Goal: Contribute content: Add original content to the website for others to see

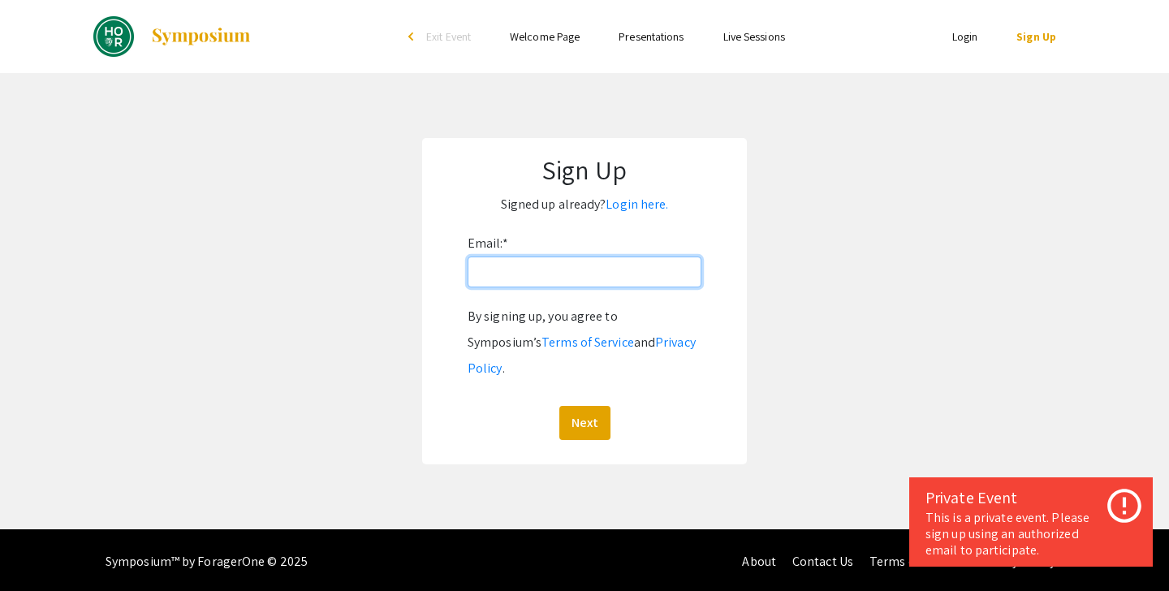
click at [581, 287] on input "Email: *" at bounding box center [585, 272] width 234 height 31
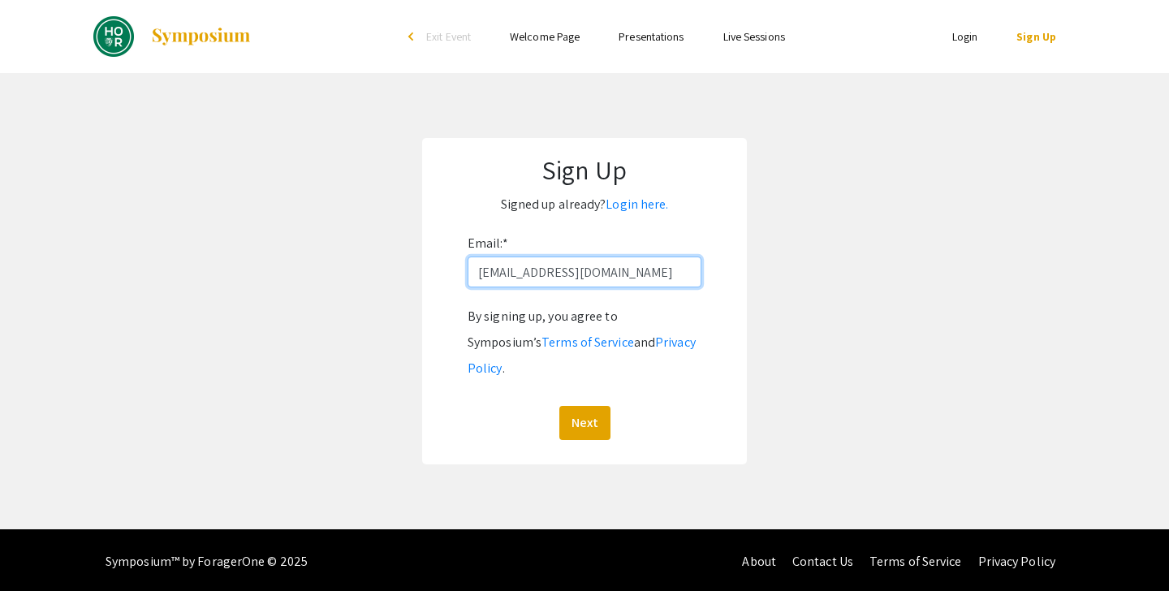
type input "[EMAIL_ADDRESS][DOMAIN_NAME]"
click at [559, 406] on button "Next" at bounding box center [584, 423] width 51 height 34
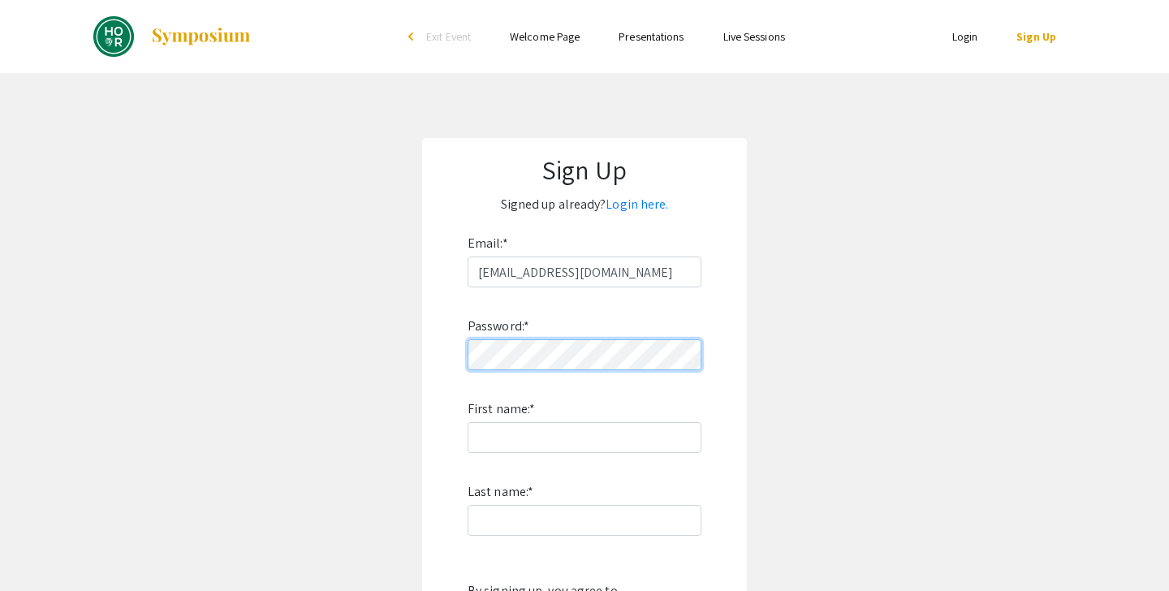
scroll to position [100, 0]
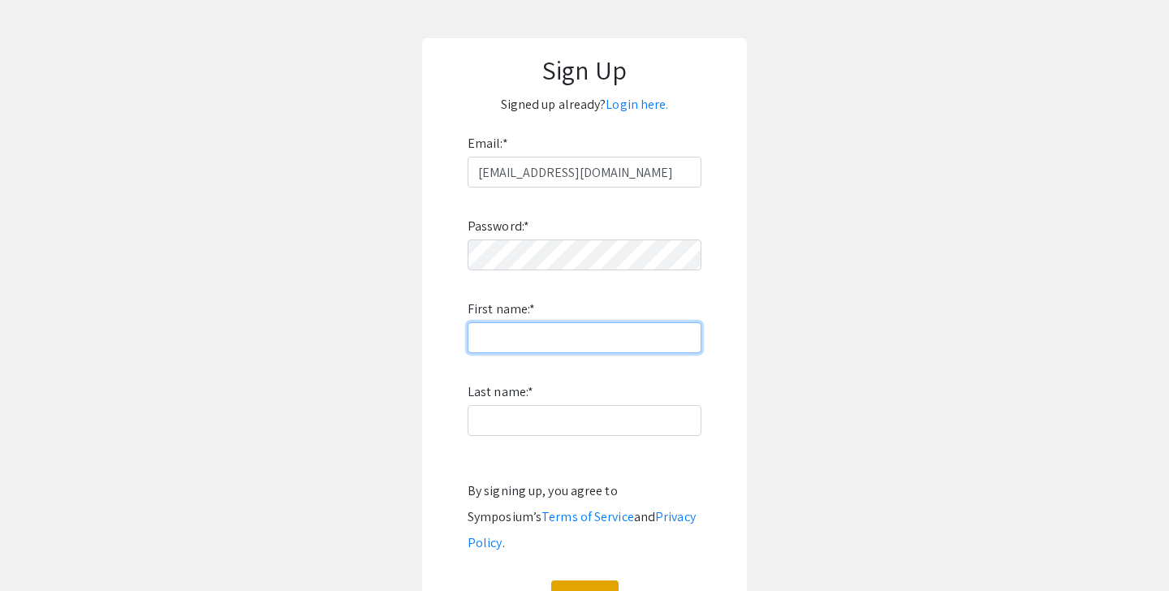
click at [542, 347] on input "First name: *" at bounding box center [585, 337] width 234 height 31
type input "Rongrong"
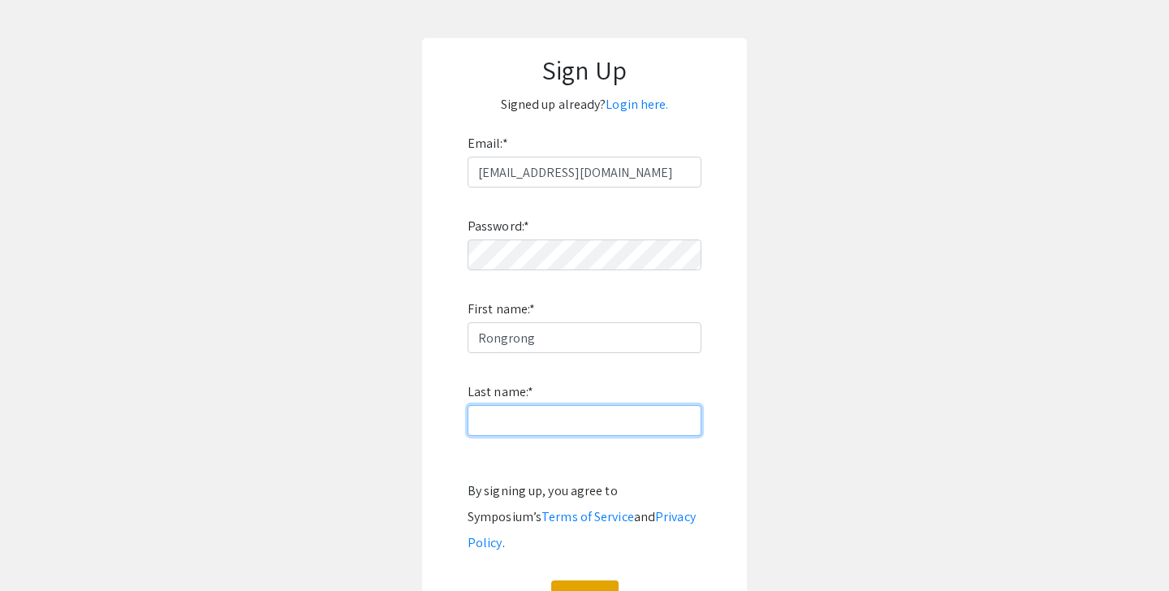
click at [531, 430] on input "Last name: *" at bounding box center [585, 420] width 234 height 31
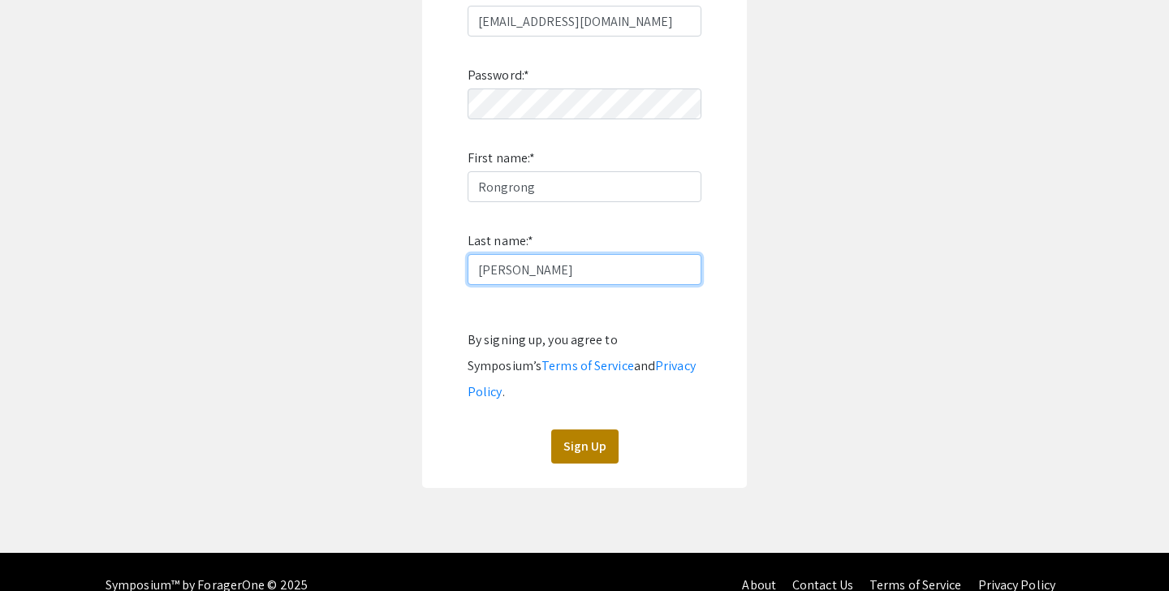
type input "Yan"
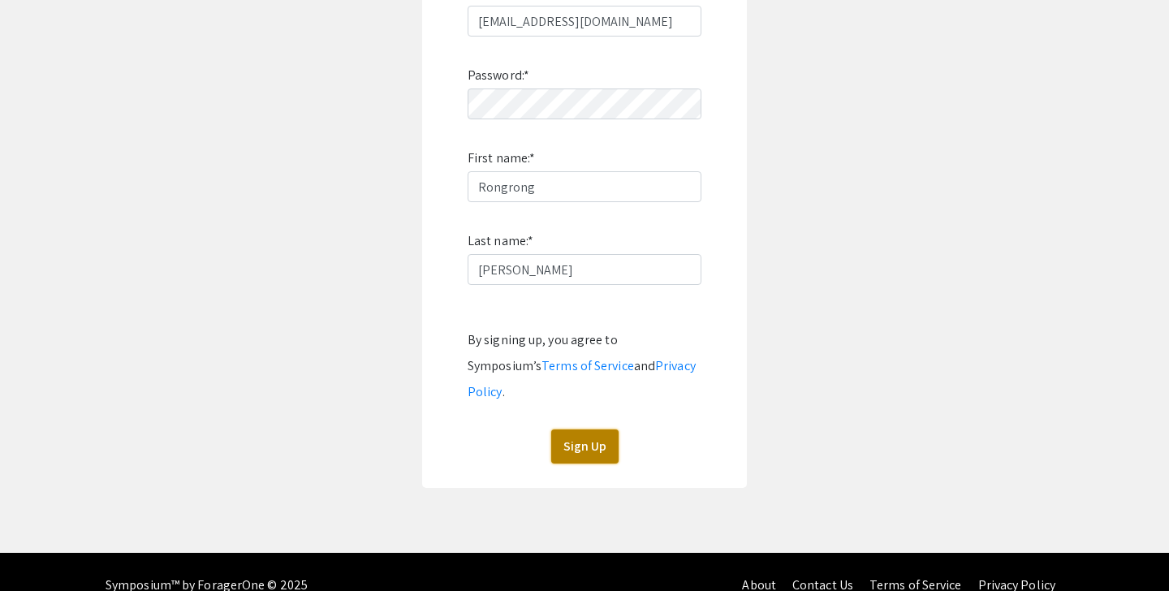
click at [587, 430] on button "Sign Up" at bounding box center [584, 447] width 67 height 34
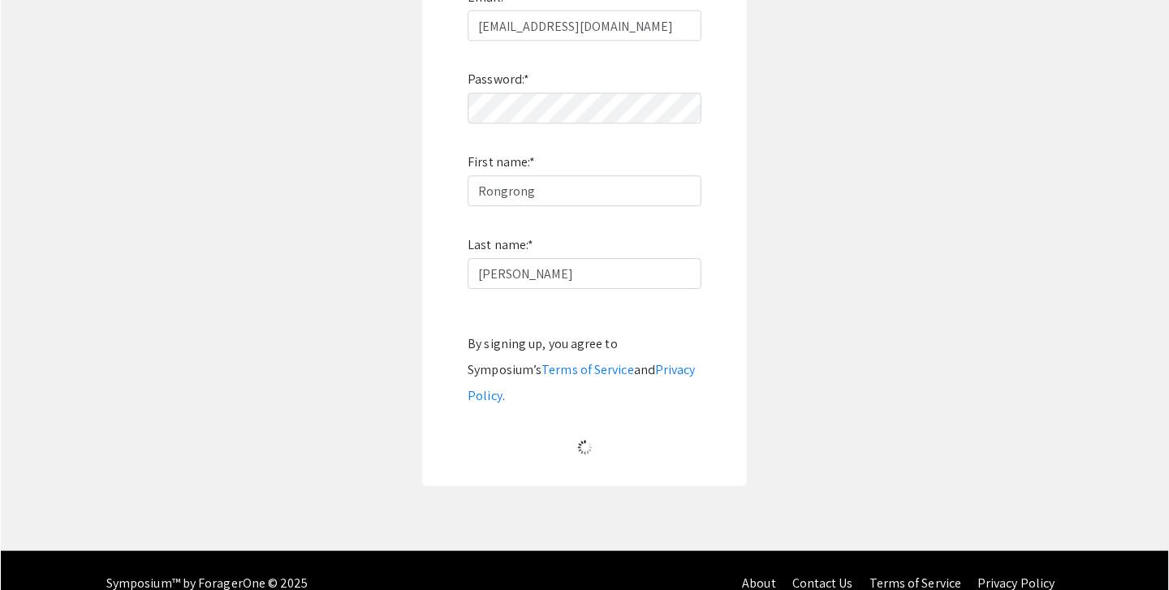
scroll to position [18, 0]
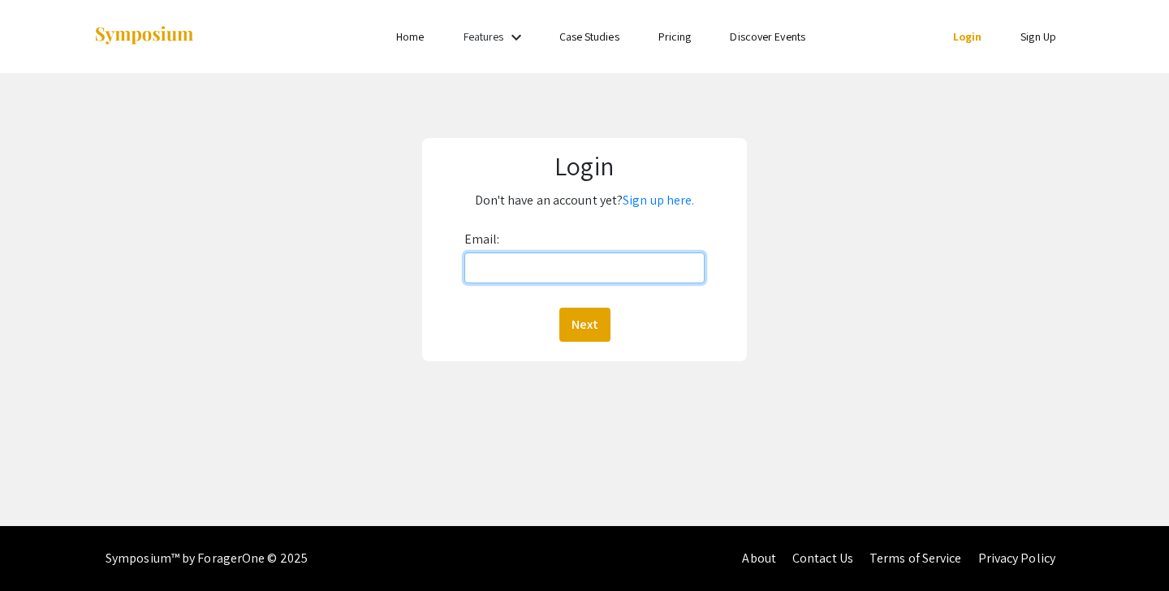
click at [594, 273] on input "Email:" at bounding box center [584, 268] width 241 height 31
type input "[EMAIL_ADDRESS][DOMAIN_NAME]"
click at [559, 308] on button "Next" at bounding box center [584, 325] width 51 height 34
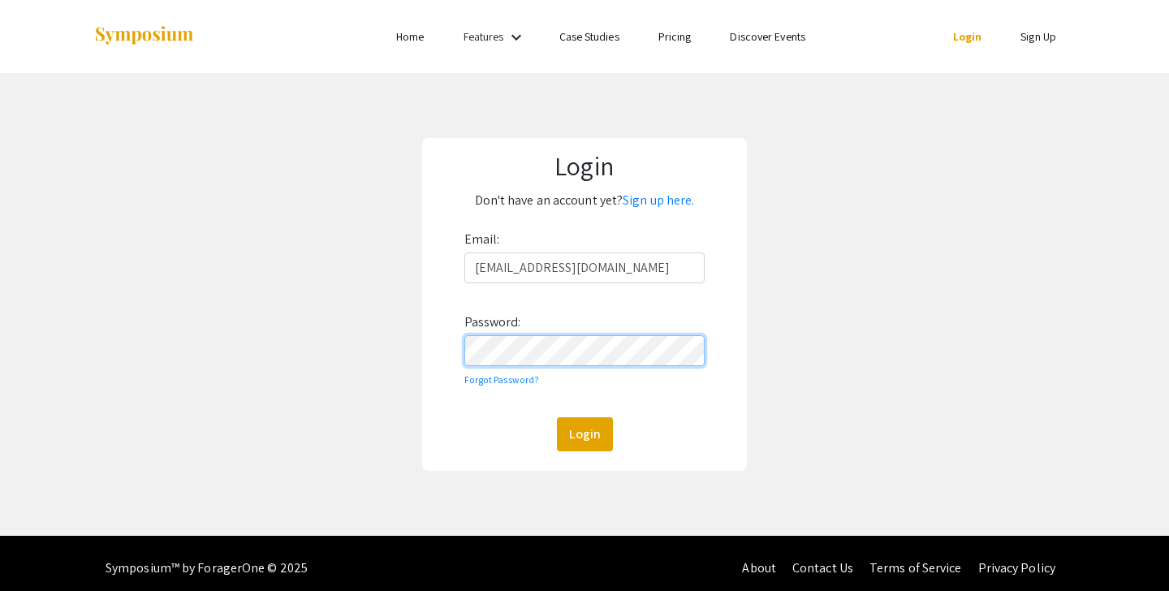
click at [557, 417] on button "Login" at bounding box center [585, 434] width 56 height 34
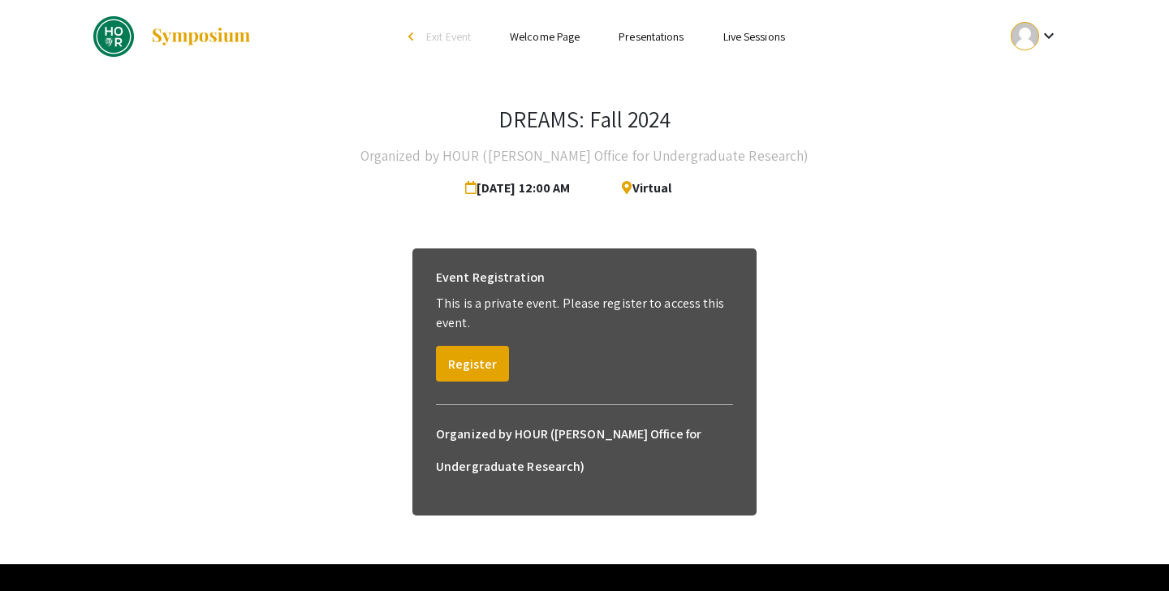
click at [447, 33] on span "Exit Event" at bounding box center [448, 36] width 45 height 15
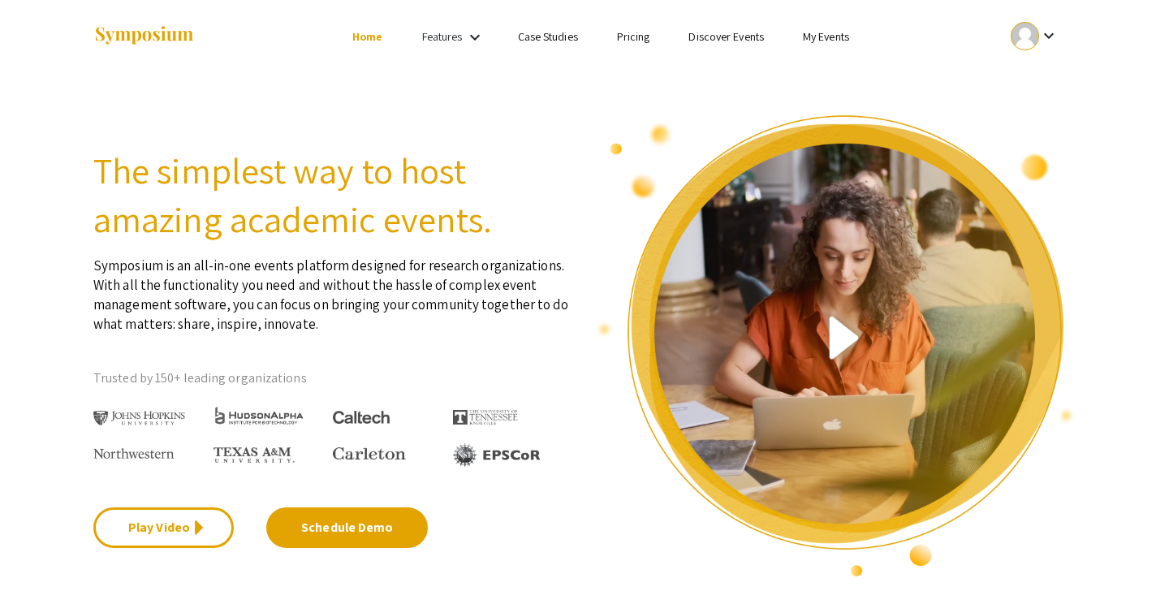
click at [826, 31] on link "My Events" at bounding box center [826, 36] width 46 height 15
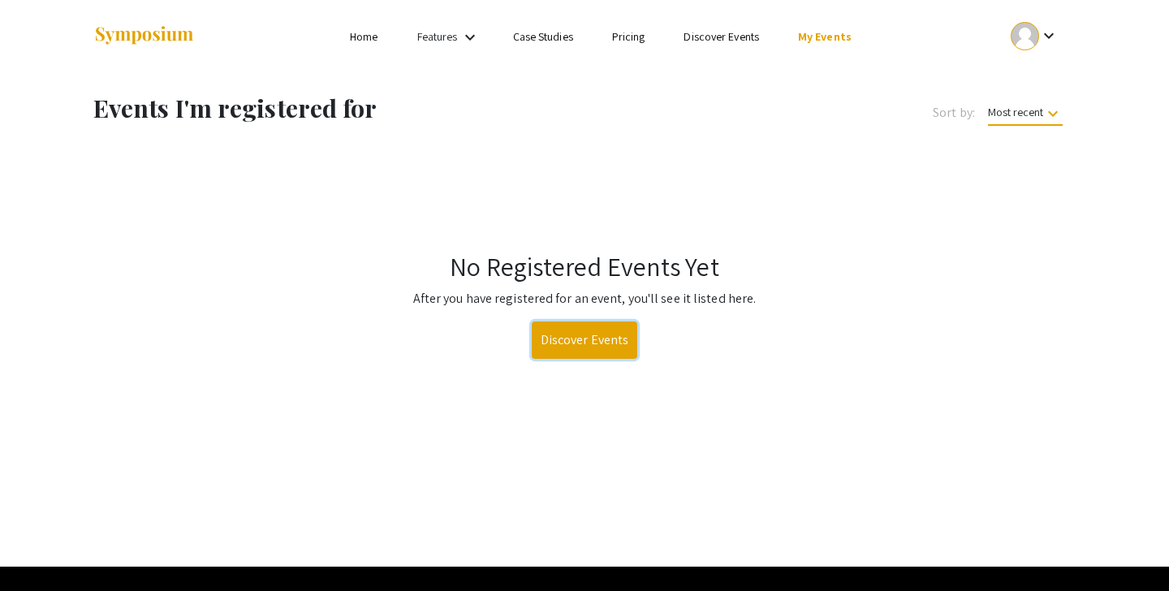
click at [592, 339] on link "Discover Events" at bounding box center [585, 340] width 106 height 37
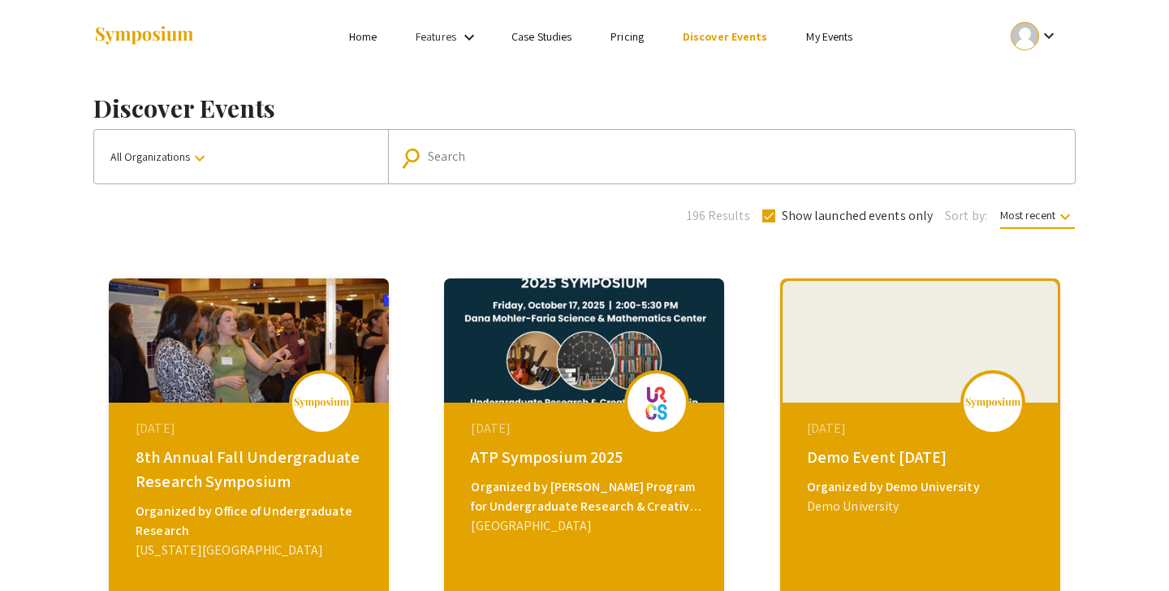
click at [303, 162] on button "All Organizations keyboard_arrow_down" at bounding box center [241, 157] width 294 height 54
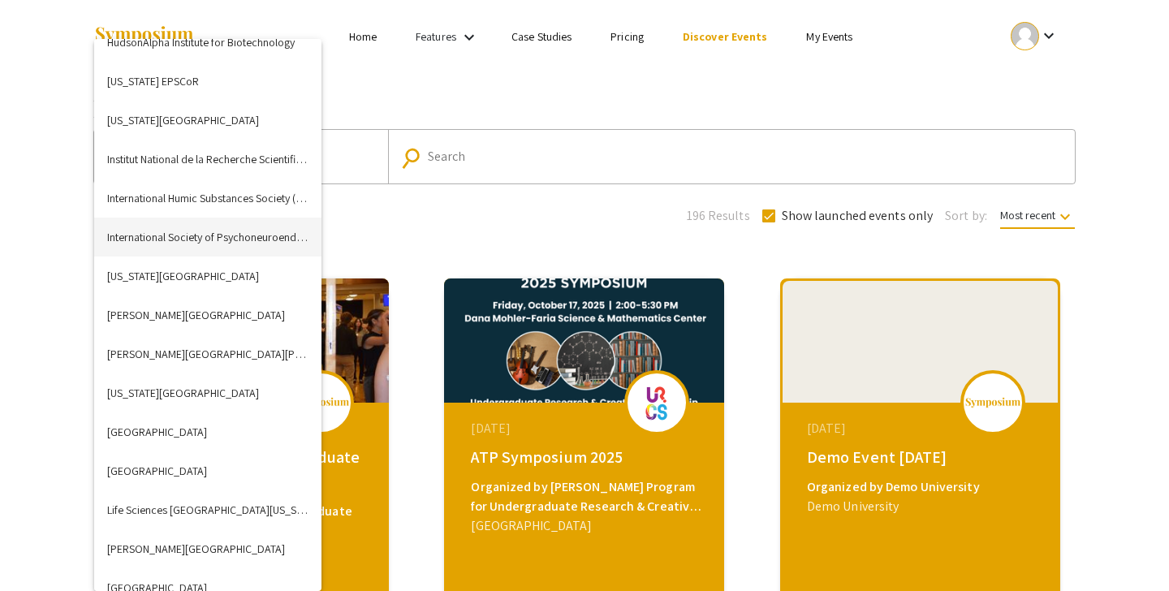
scroll to position [2263, 0]
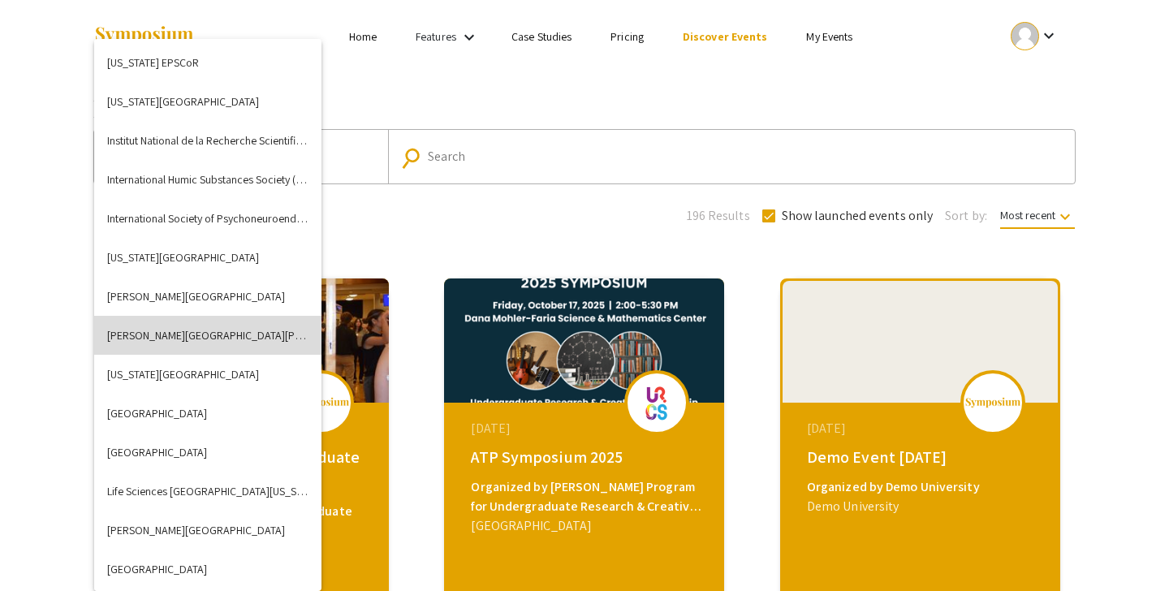
click at [235, 335] on button "[PERSON_NAME][GEOGRAPHIC_DATA][PERSON_NAME]" at bounding box center [207, 335] width 227 height 39
checkbox input "false"
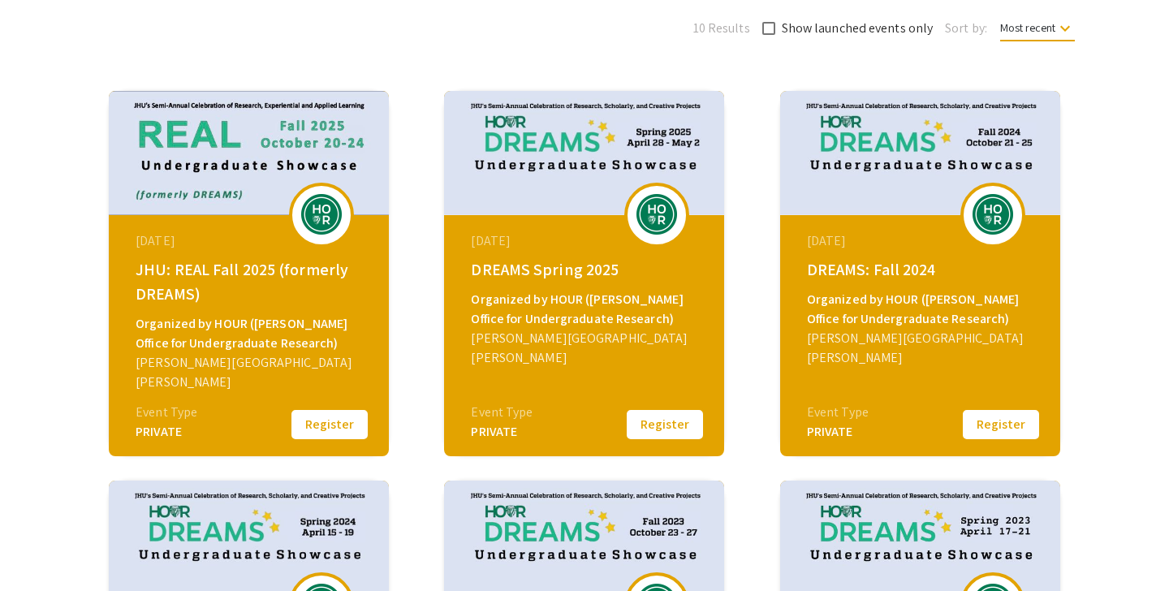
scroll to position [192, 0]
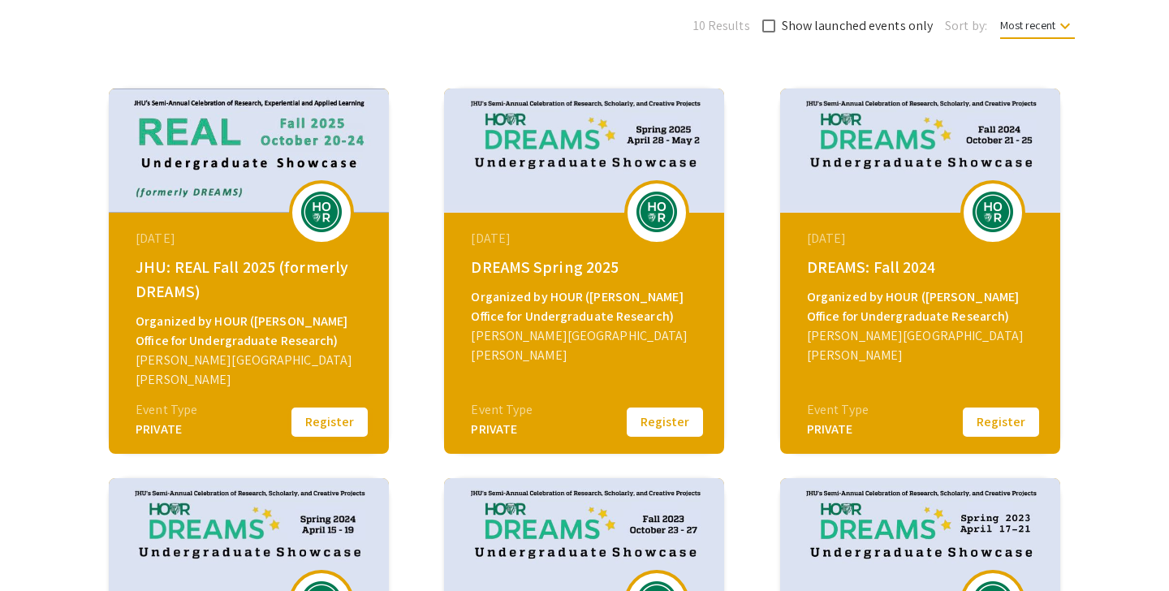
click at [358, 419] on button "Register" at bounding box center [329, 422] width 81 height 34
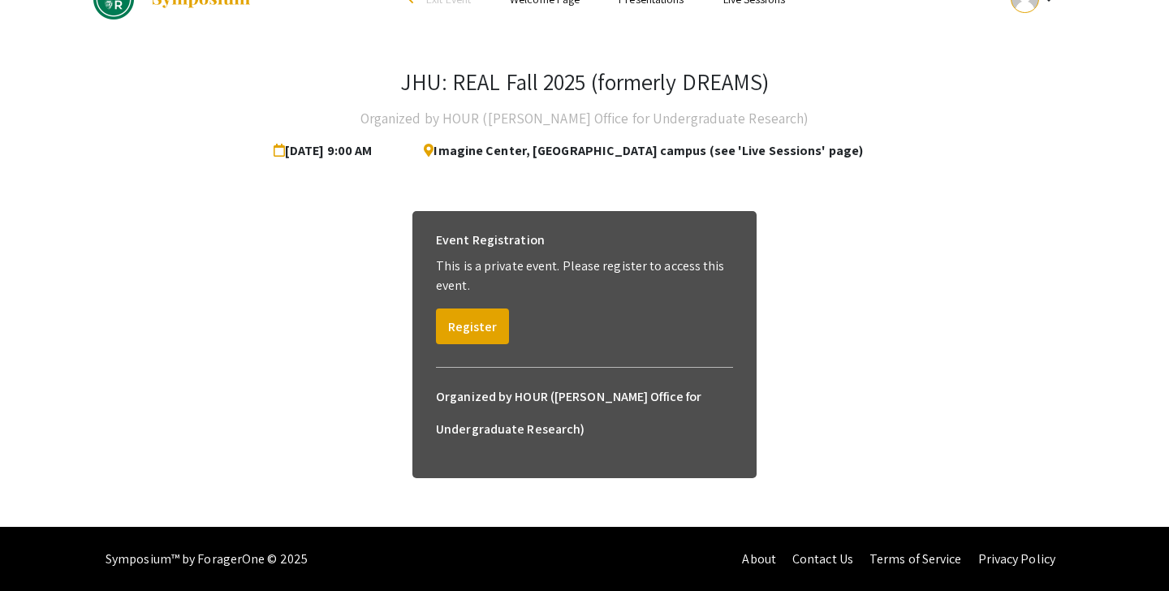
scroll to position [37, 0]
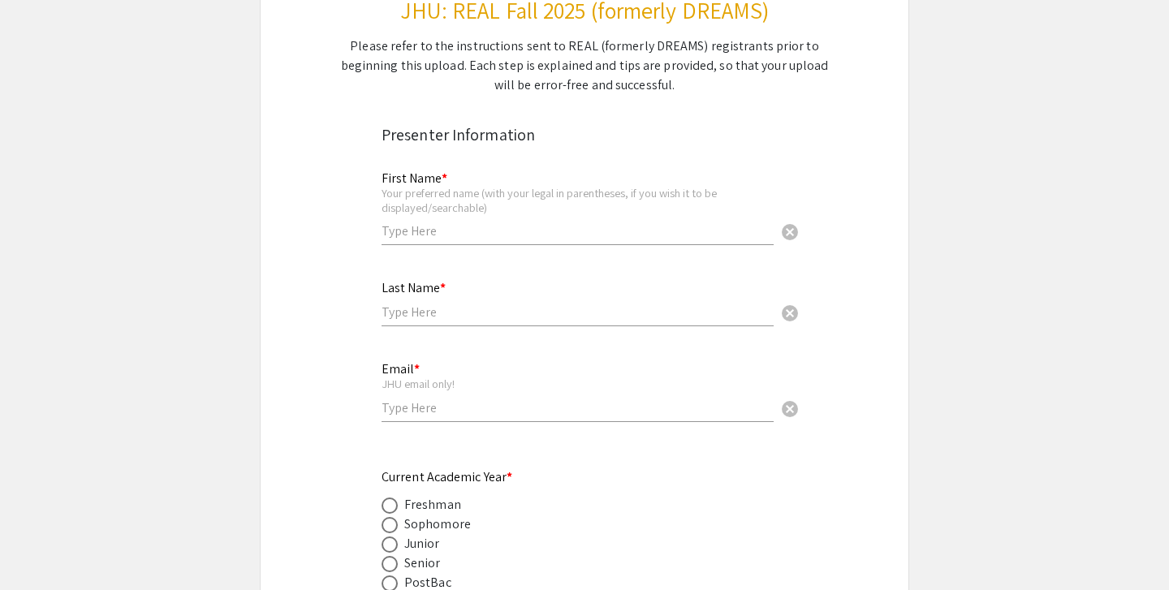
scroll to position [50, 0]
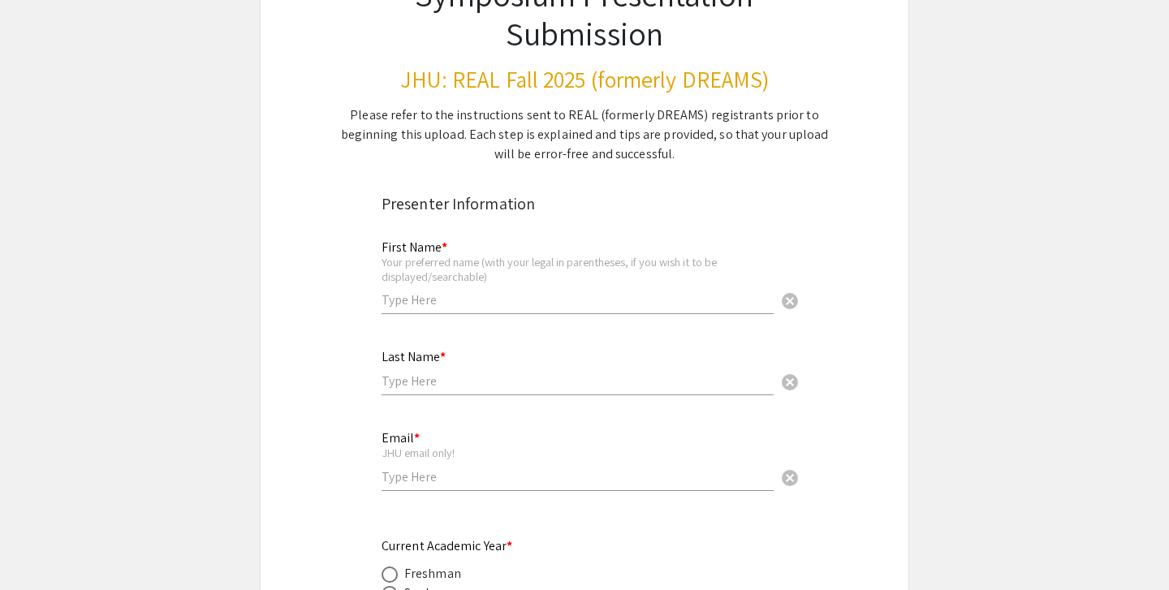
scroll to position [226, 0]
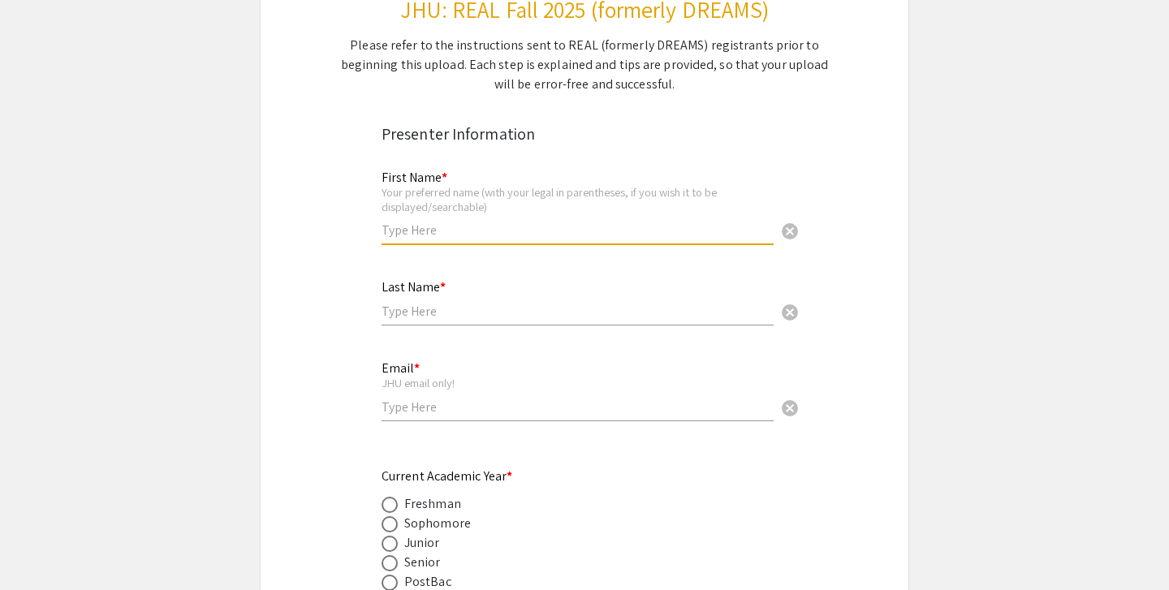
click at [508, 227] on input "text" at bounding box center [578, 230] width 392 height 17
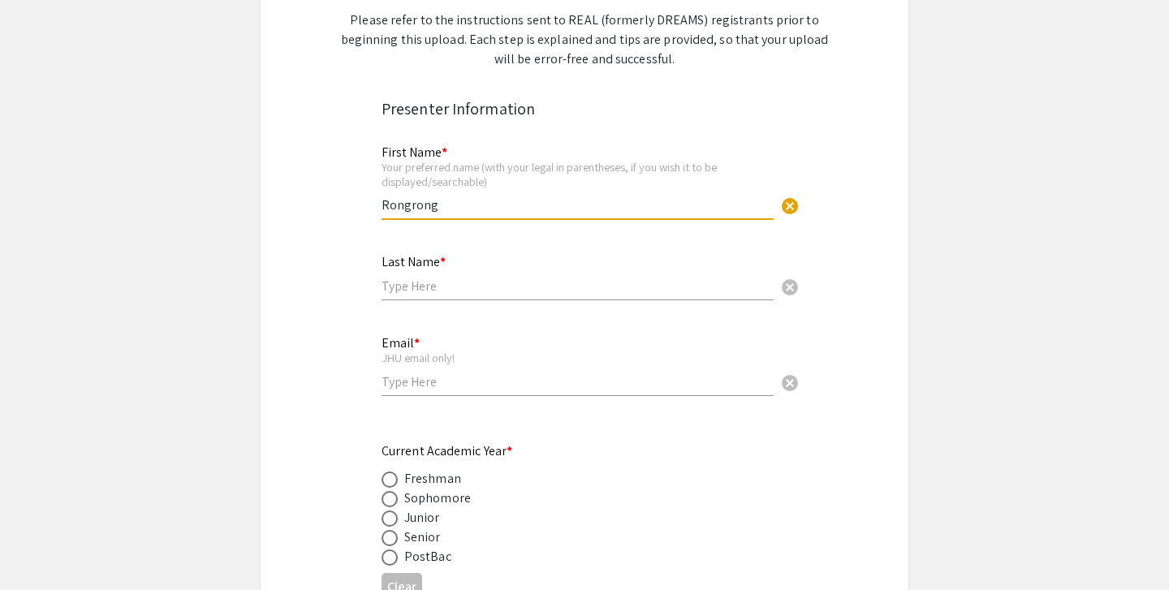
type input "Rongrong"
click at [406, 278] on div "Last Name * cancel" at bounding box center [578, 270] width 392 height 62
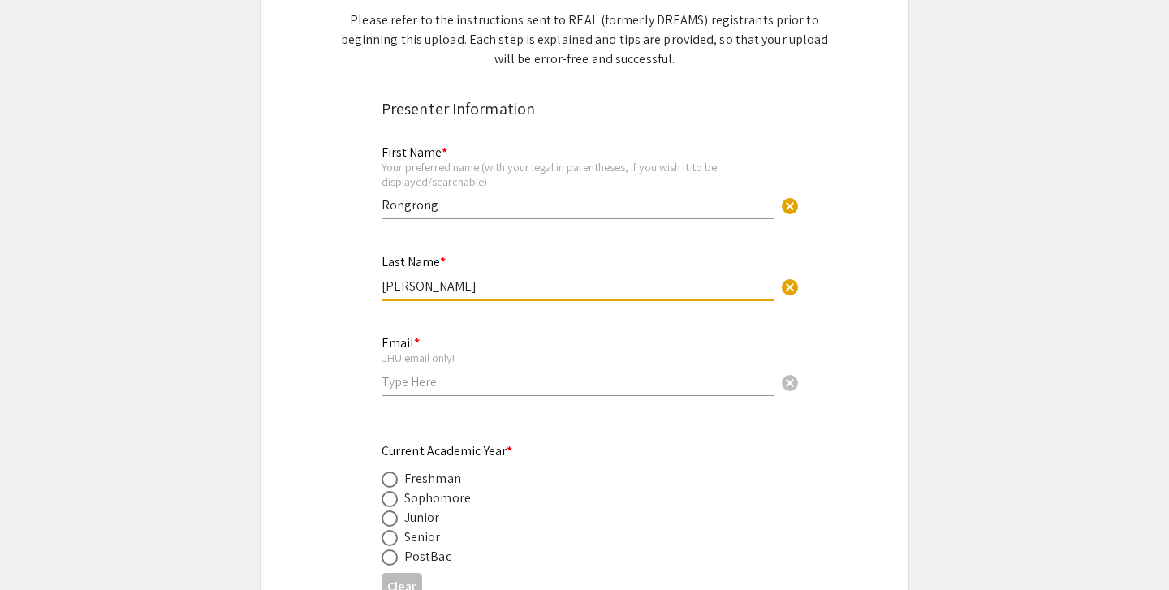
type input "Yan"
click at [398, 378] on input "email" at bounding box center [578, 382] width 392 height 17
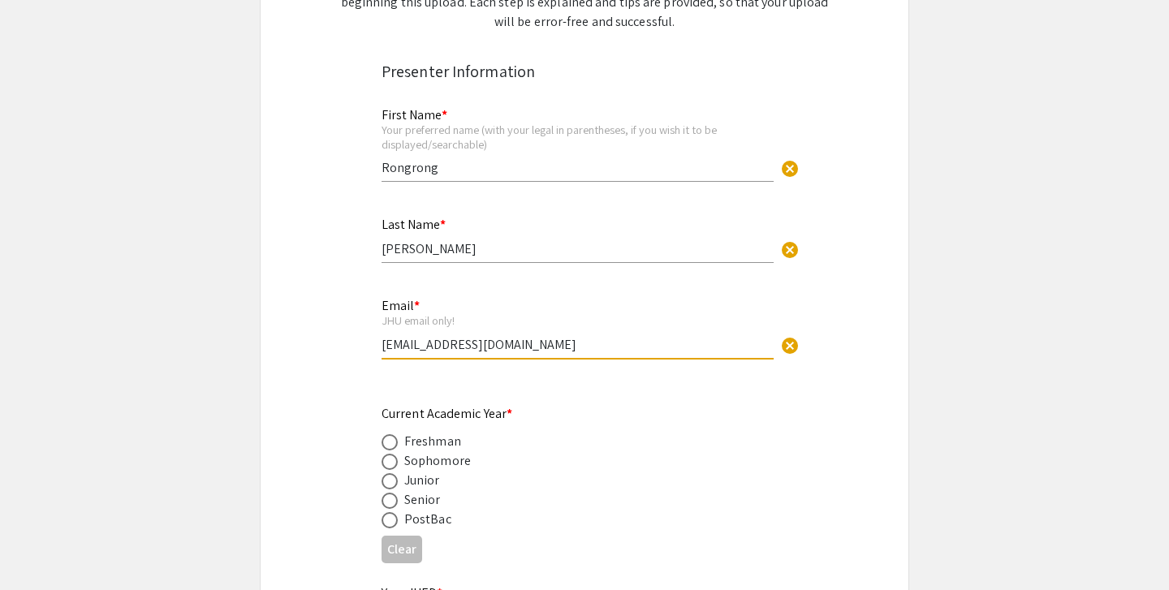
scroll to position [364, 0]
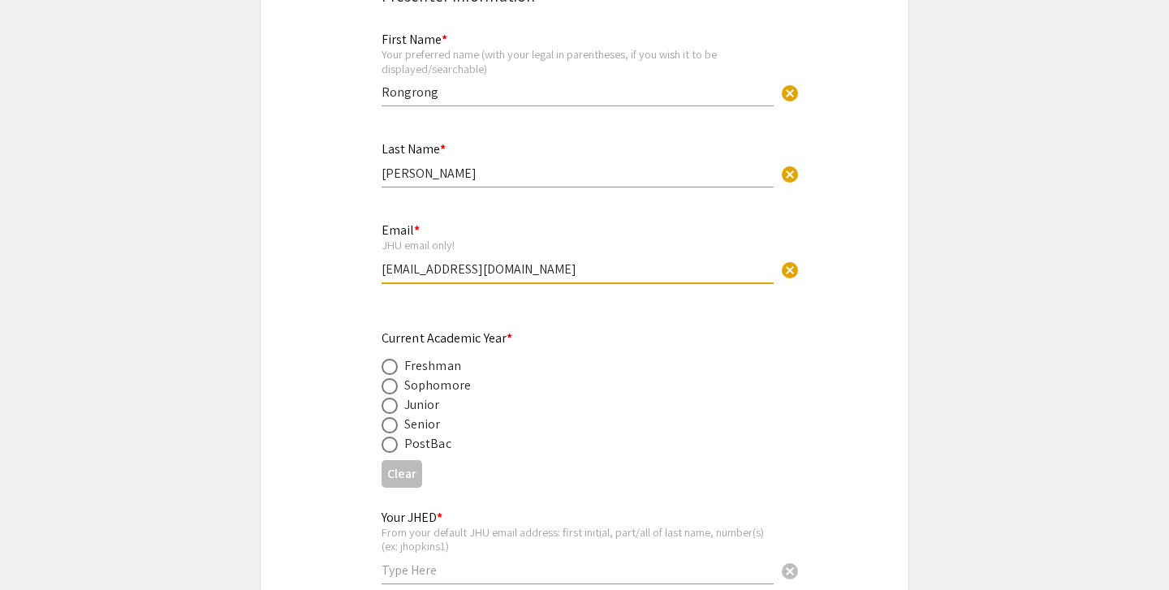
type input "ryan20@jh.edu"
click at [391, 409] on span at bounding box center [390, 406] width 16 height 16
click at [391, 409] on input "radio" at bounding box center [390, 406] width 16 height 16
radio input "true"
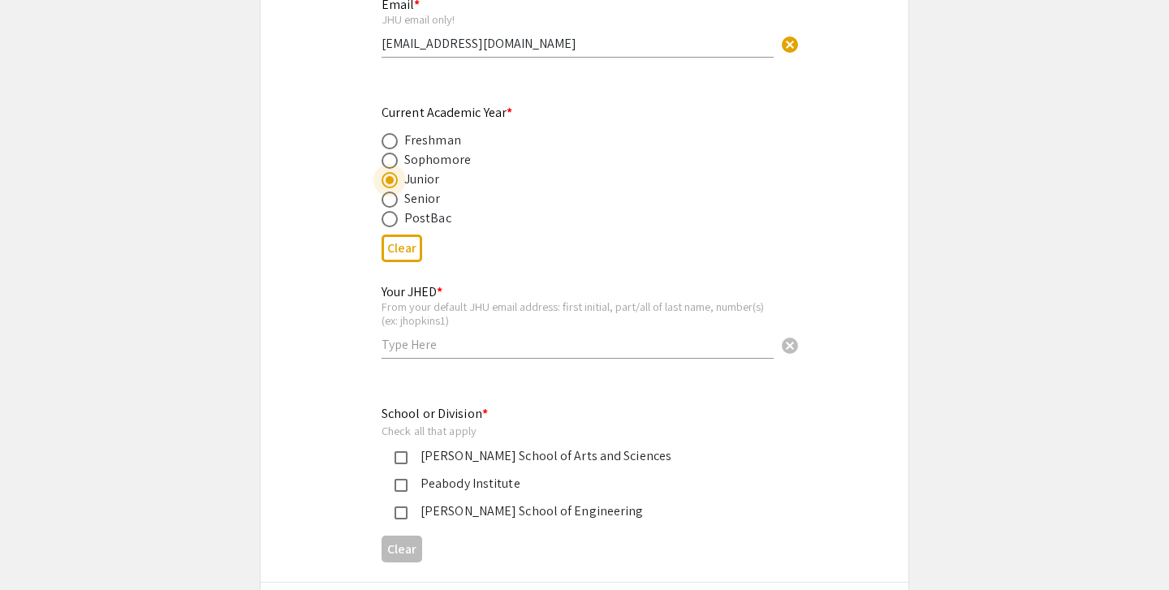
scroll to position [591, 0]
click at [395, 352] on input "text" at bounding box center [578, 343] width 392 height 17
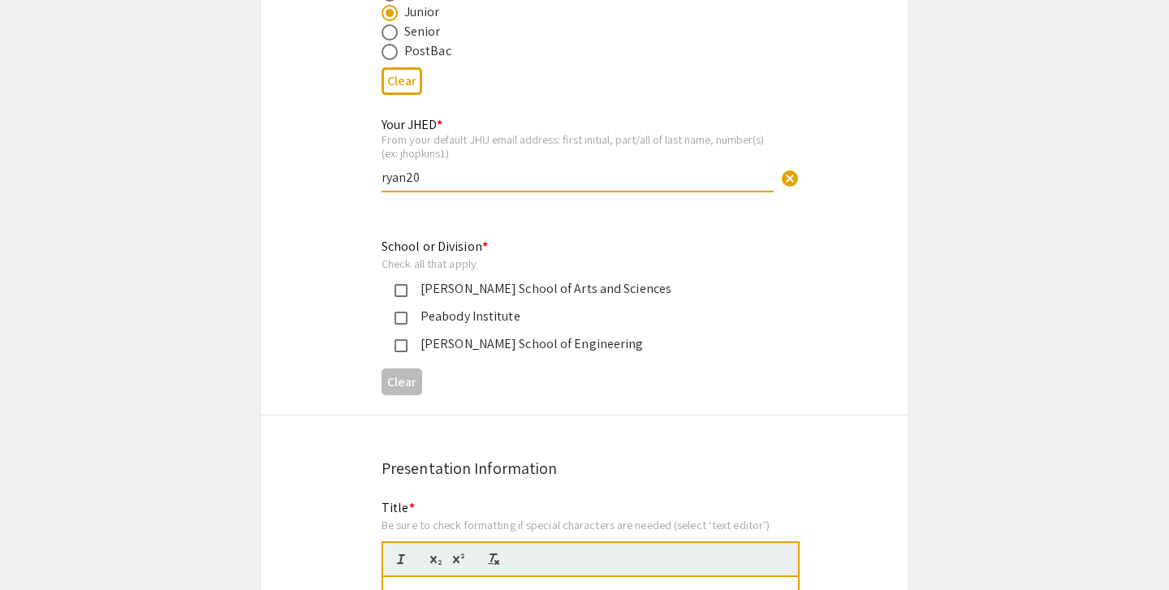
scroll to position [771, 0]
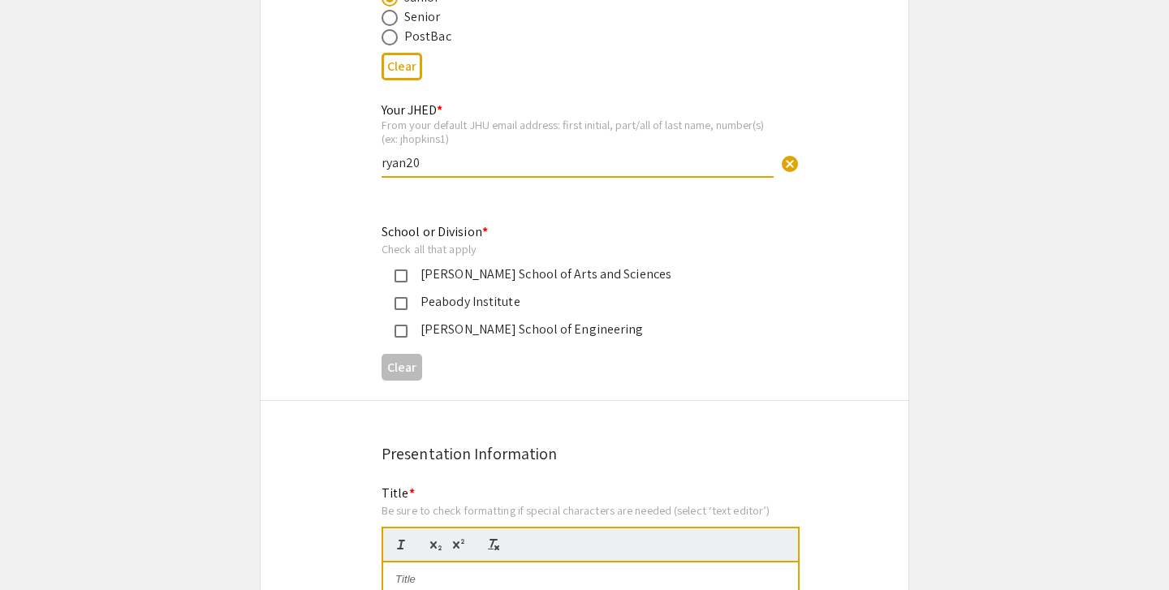
type input "ryan20"
click at [404, 334] on mat-pseudo-checkbox at bounding box center [401, 331] width 13 height 13
click at [417, 272] on div "Krieger School of Arts and Sciences" at bounding box center [578, 274] width 341 height 19
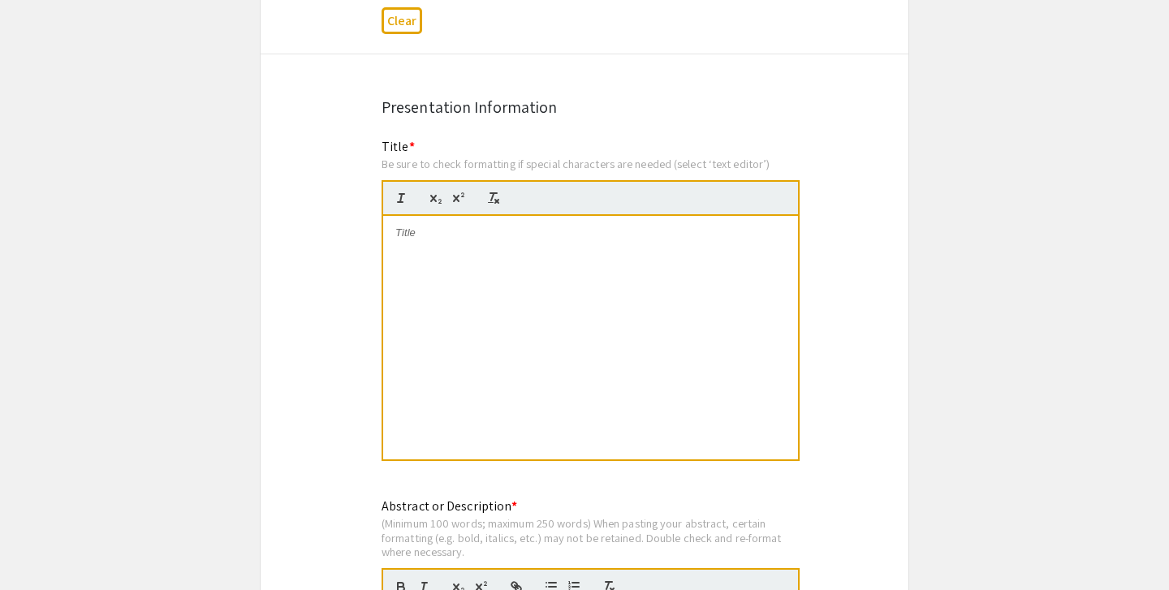
scroll to position [1127, 0]
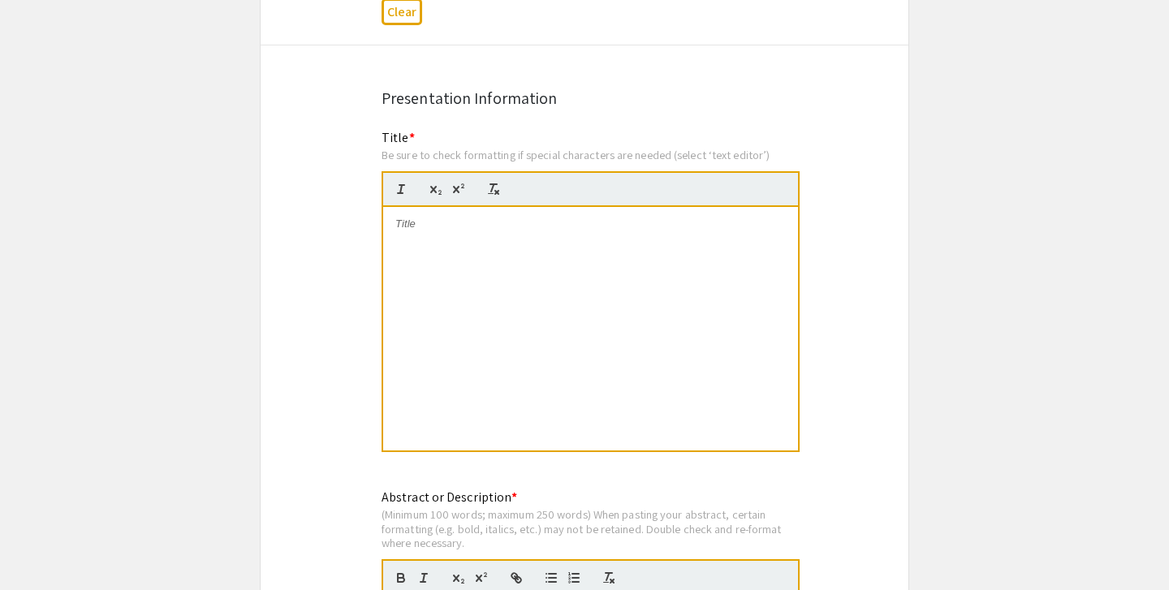
click at [418, 344] on div at bounding box center [590, 329] width 415 height 244
click at [523, 280] on div at bounding box center [590, 329] width 415 height 244
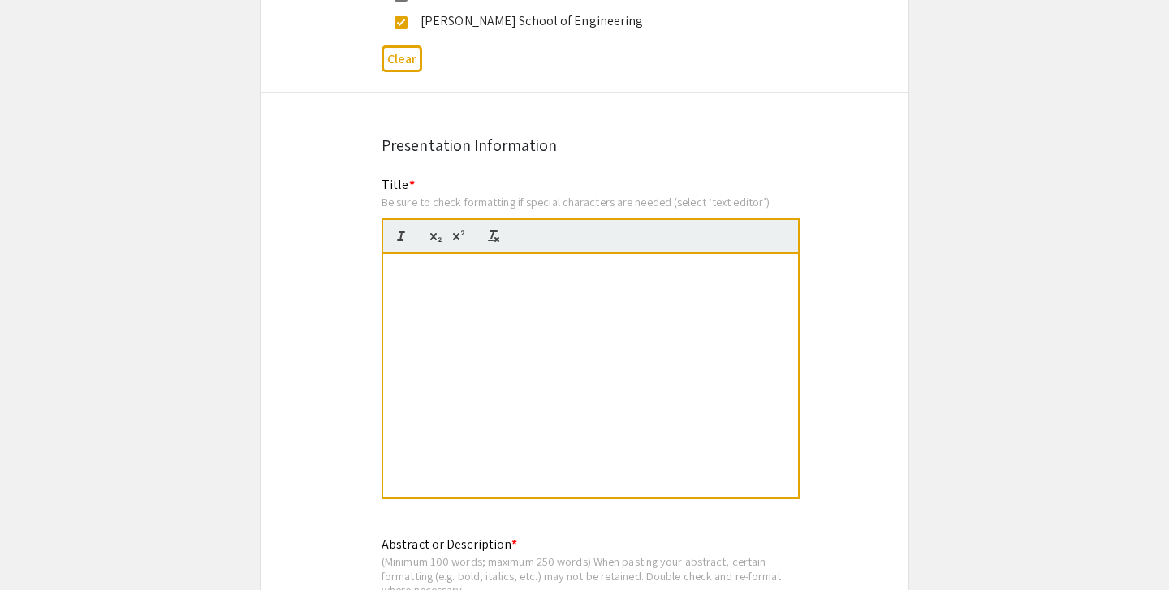
scroll to position [1069, 0]
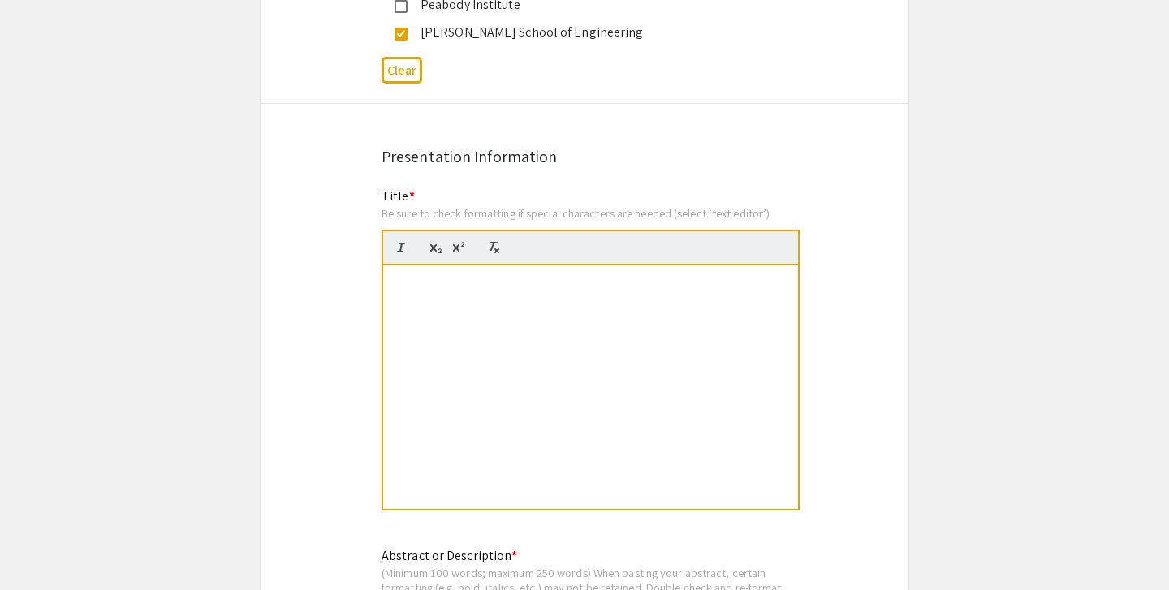
click at [427, 304] on div "Shared Genetic Susceptibility Between Enteric Infection and Colorectal Cancer" at bounding box center [590, 388] width 415 height 244
click at [435, 331] on div "Shared Genetic Susceptibility Between Enteric Infection and Colorectal Cancer" at bounding box center [590, 388] width 415 height 244
click at [429, 297] on div at bounding box center [590, 388] width 415 height 244
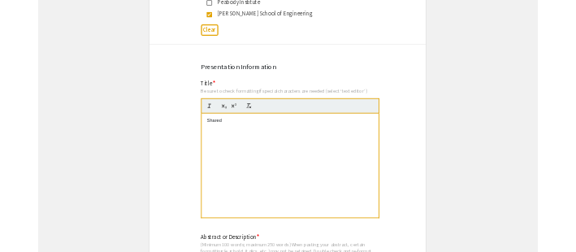
scroll to position [0, 0]
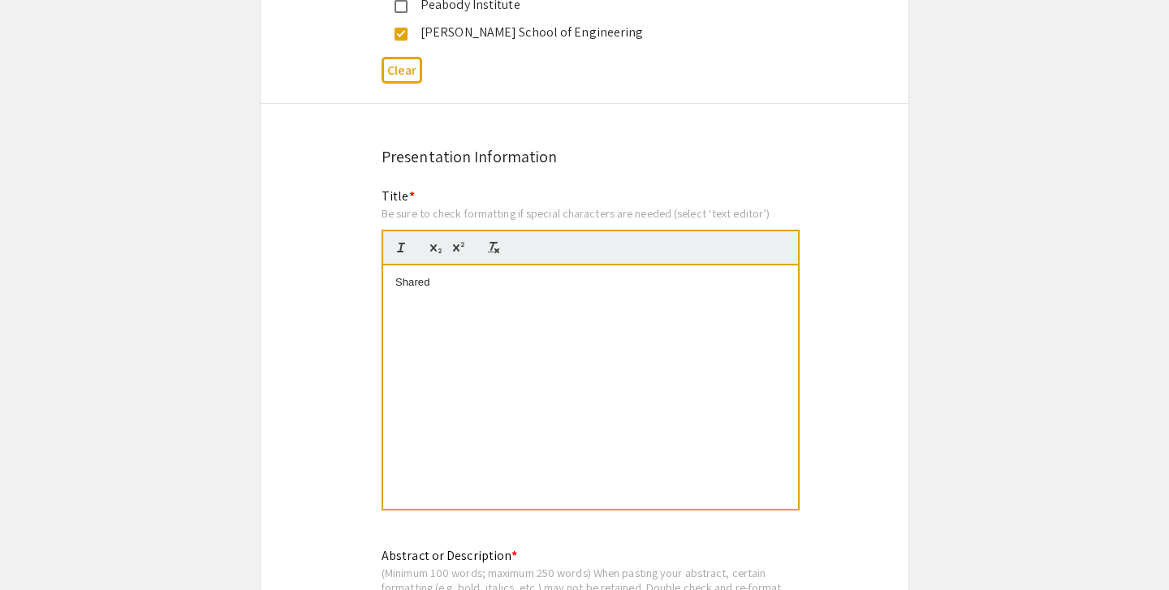
click at [456, 296] on p "Shared Shared Genetic Susceptibility Between Enteric Infection and Colorectal C…" at bounding box center [590, 290] width 391 height 30
click at [454, 295] on p "Shared Shared Genetic Susceptibility Between Enteric Infection and Colorectal C…" at bounding box center [590, 290] width 391 height 30
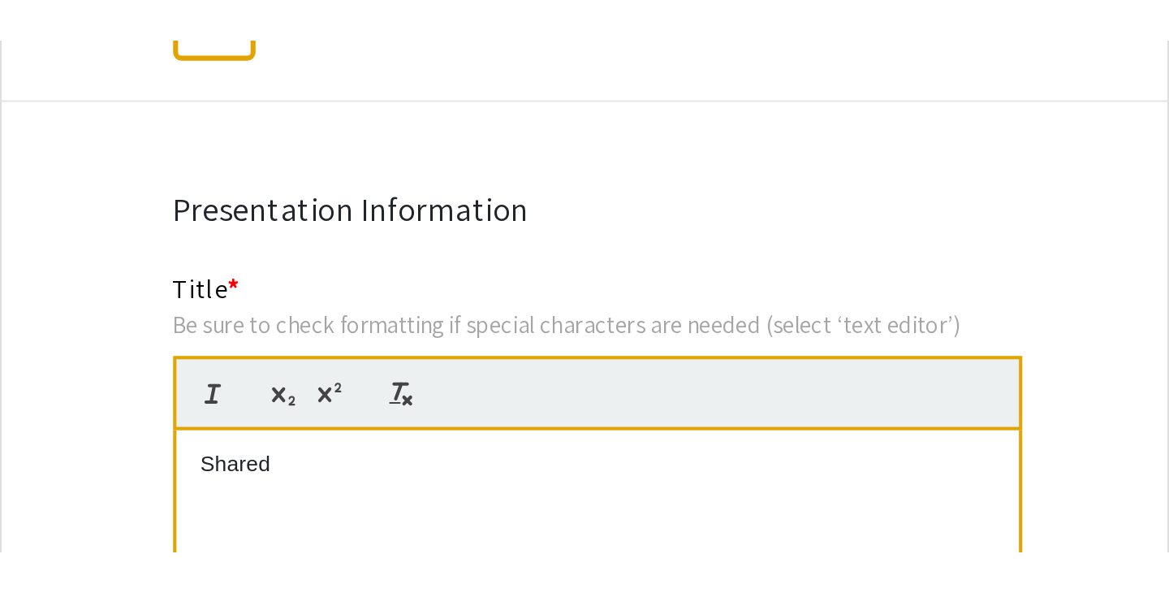
scroll to position [1282, 0]
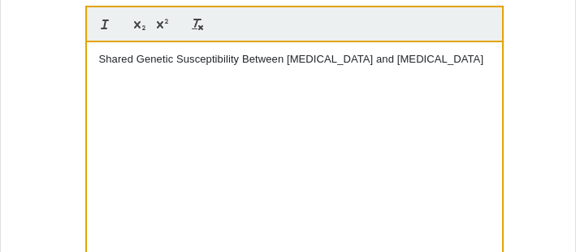
drag, startPoint x: 188, startPoint y: 248, endPoint x: 225, endPoint y: 196, distance: 64.2
click at [225, 196] on div "Shared Genetic Susceptibility Between Enteric Infection and Colorectal Cancer" at bounding box center [294, 164] width 415 height 244
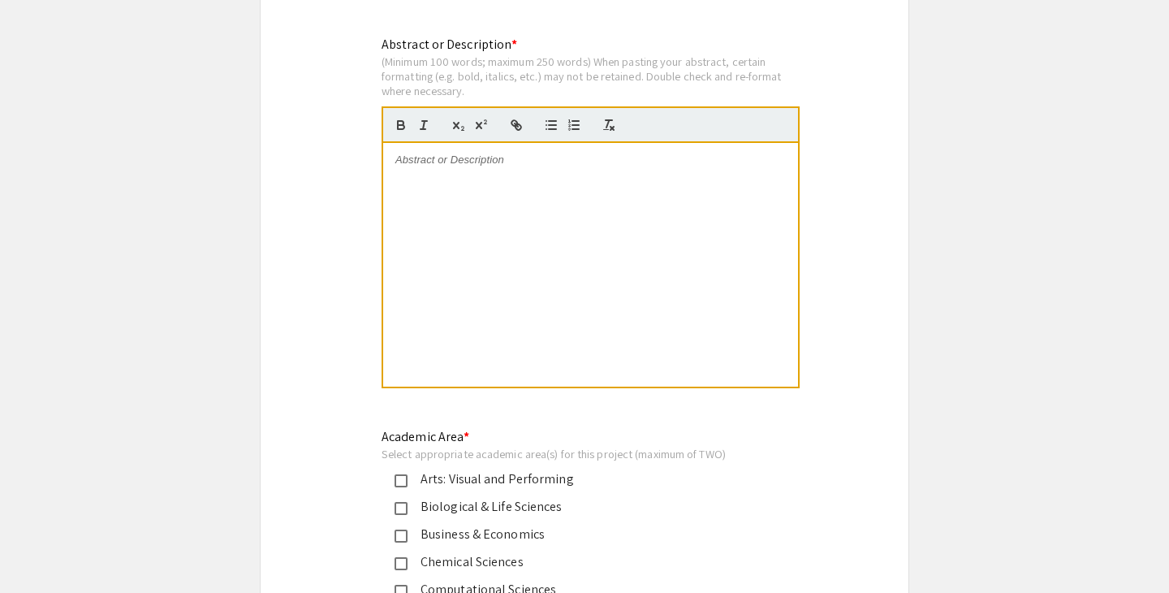
scroll to position [1595, 0]
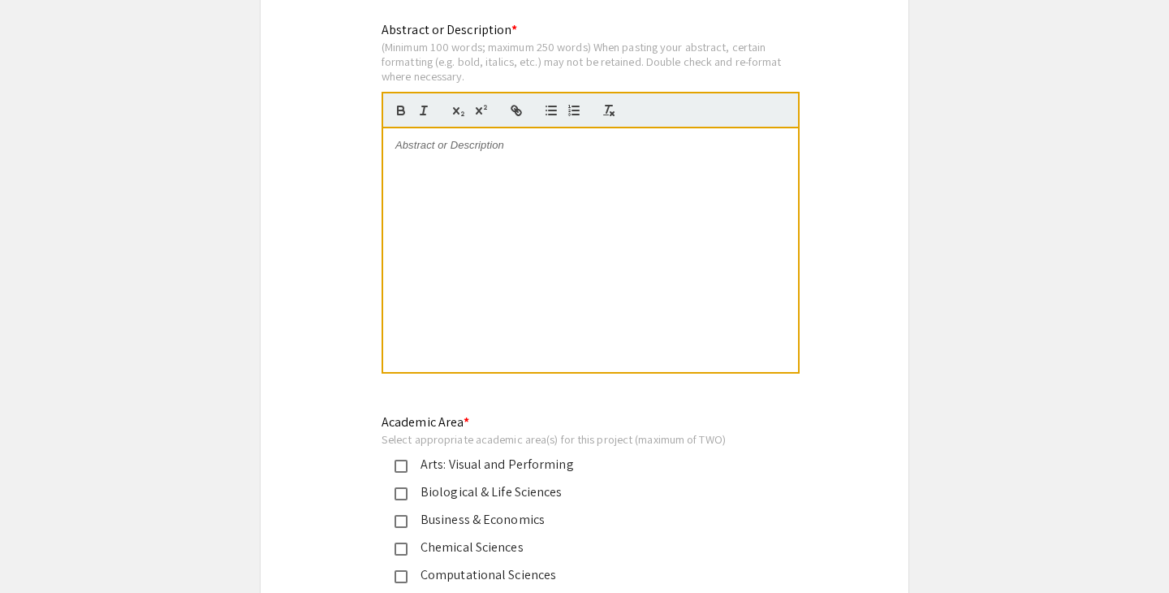
click at [620, 181] on div at bounding box center [590, 250] width 415 height 244
click at [451, 162] on div at bounding box center [590, 250] width 415 height 244
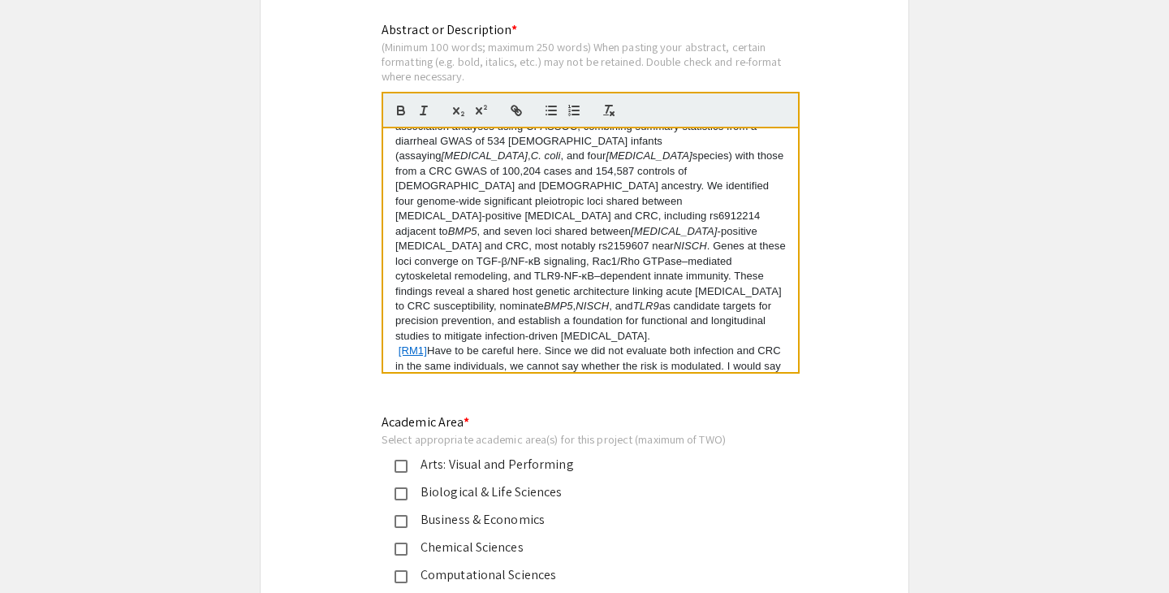
scroll to position [90, 0]
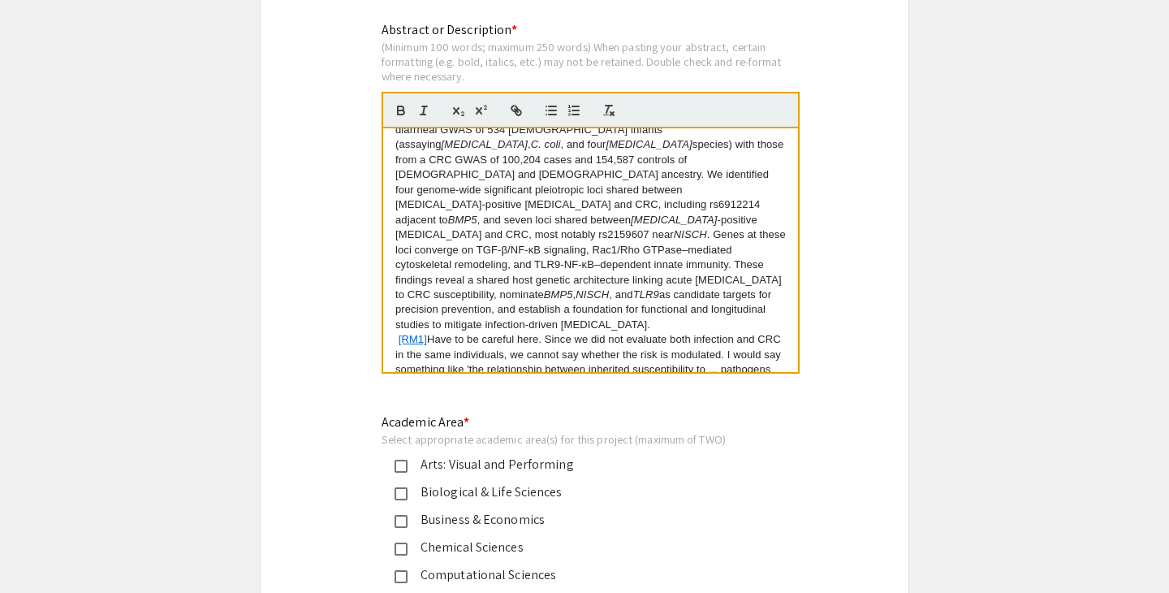
click at [428, 332] on p "[RM1] Have to be careful here. Since we did not evaluate both infection and CRC…" at bounding box center [590, 362] width 391 height 60
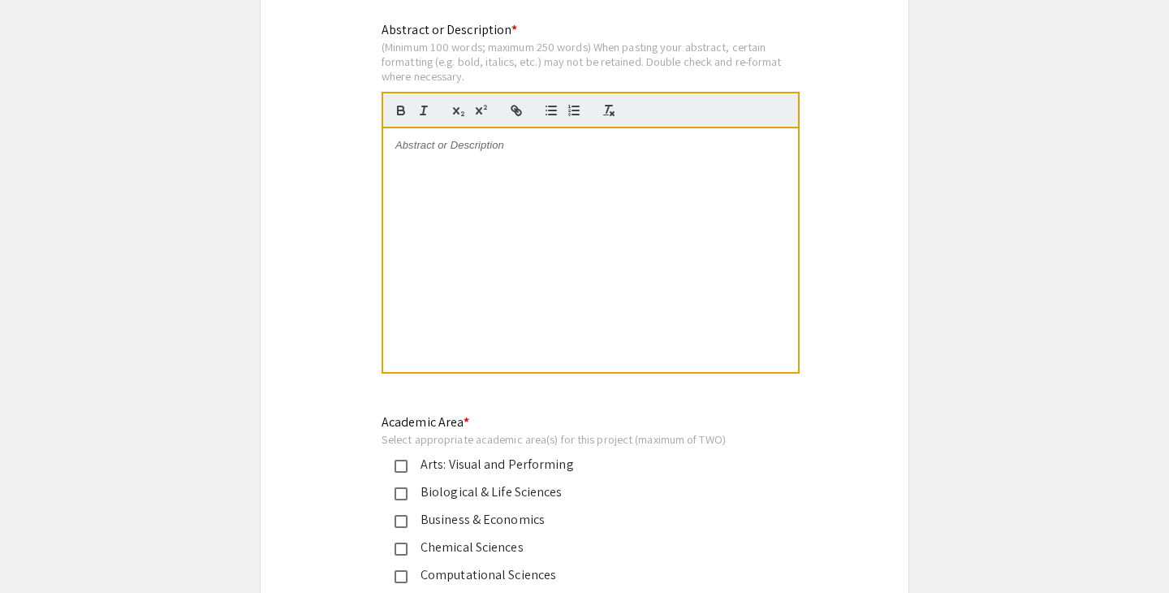
click at [512, 160] on div at bounding box center [590, 250] width 415 height 244
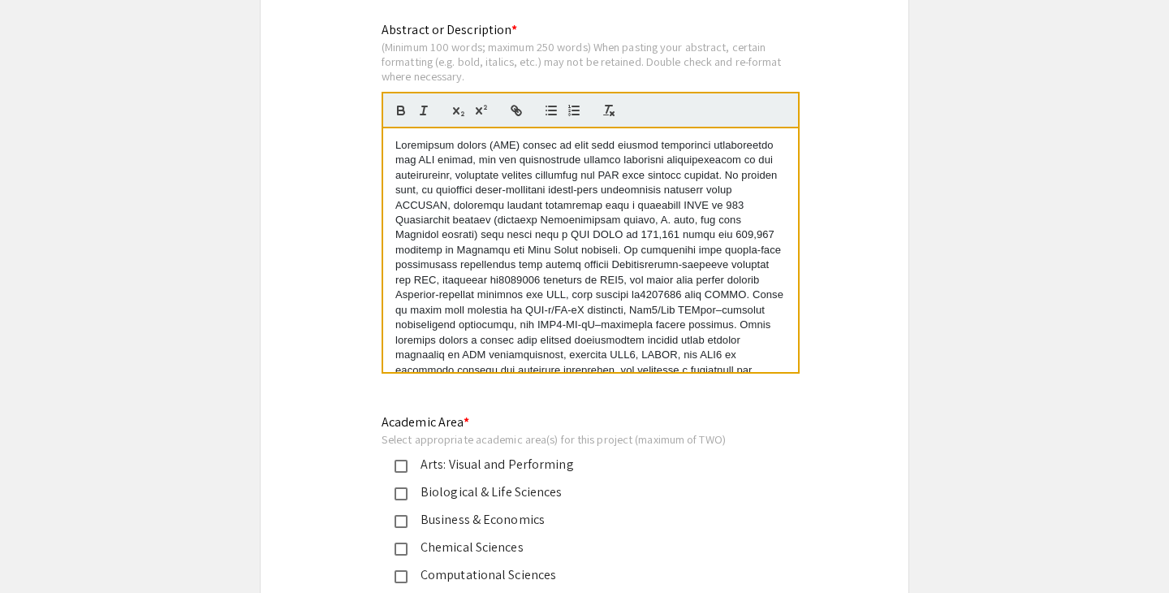
scroll to position [30, 0]
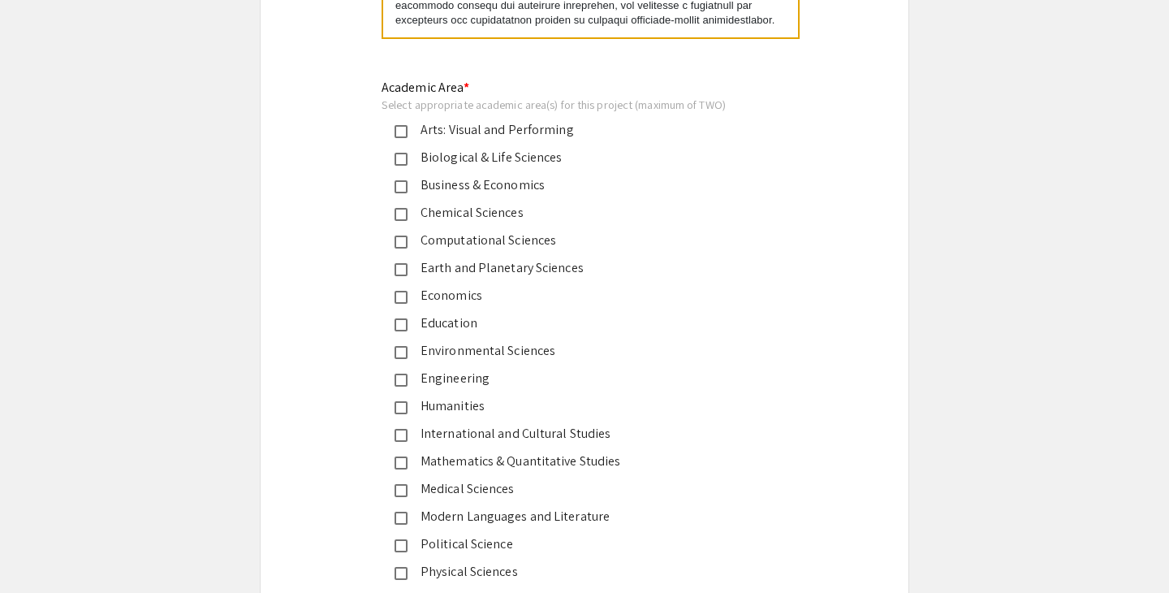
scroll to position [1954, 0]
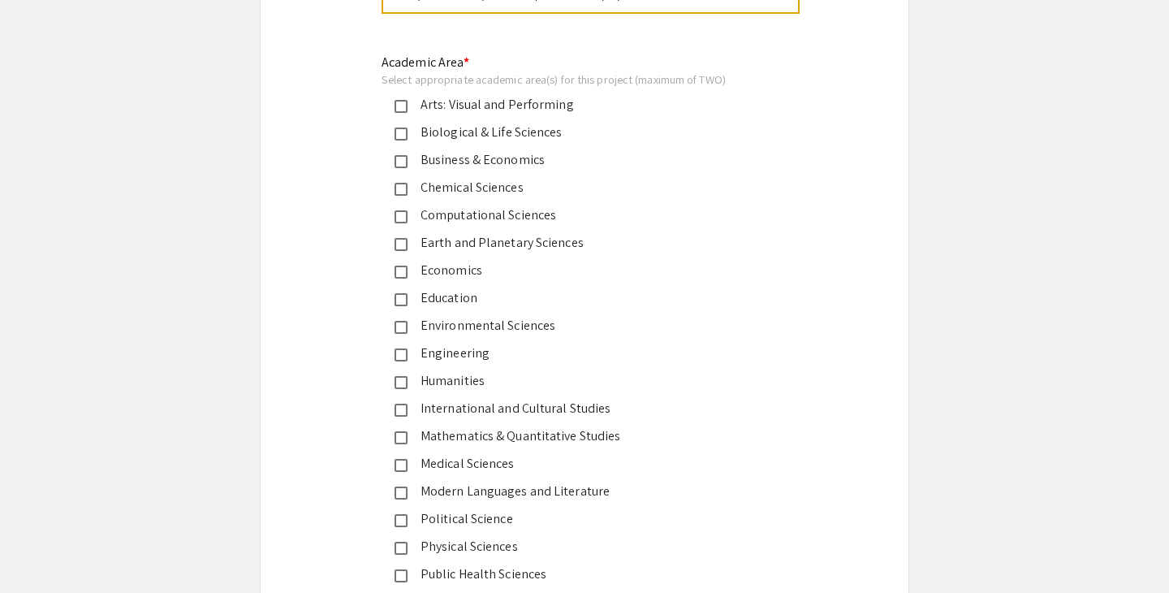
click at [486, 140] on div "Biological & Life Sciences" at bounding box center [578, 132] width 341 height 19
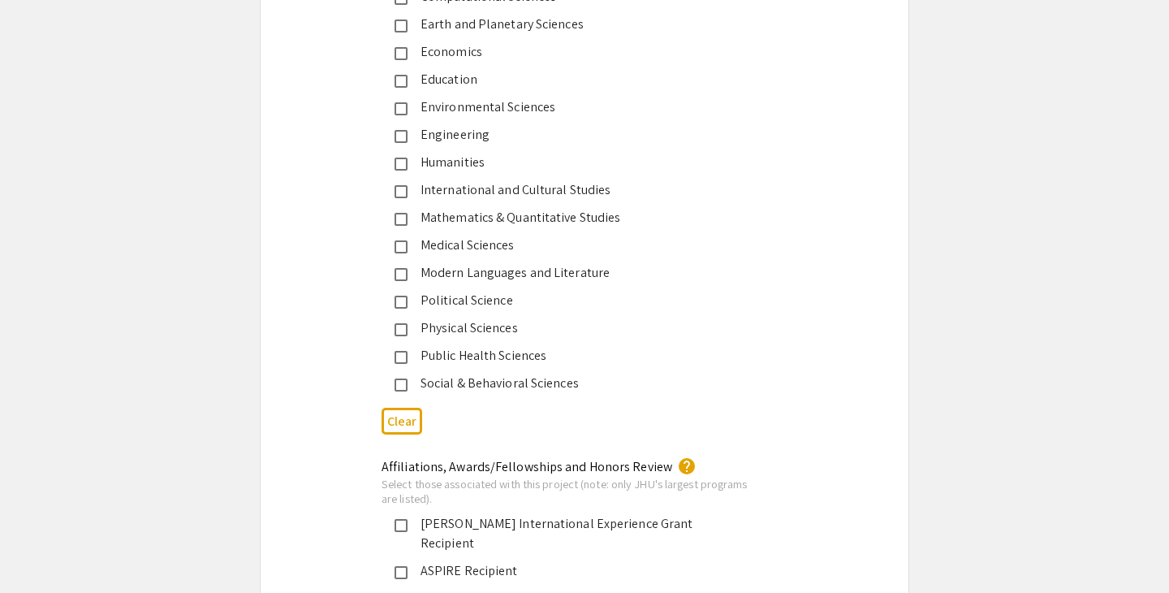
scroll to position [2181, 0]
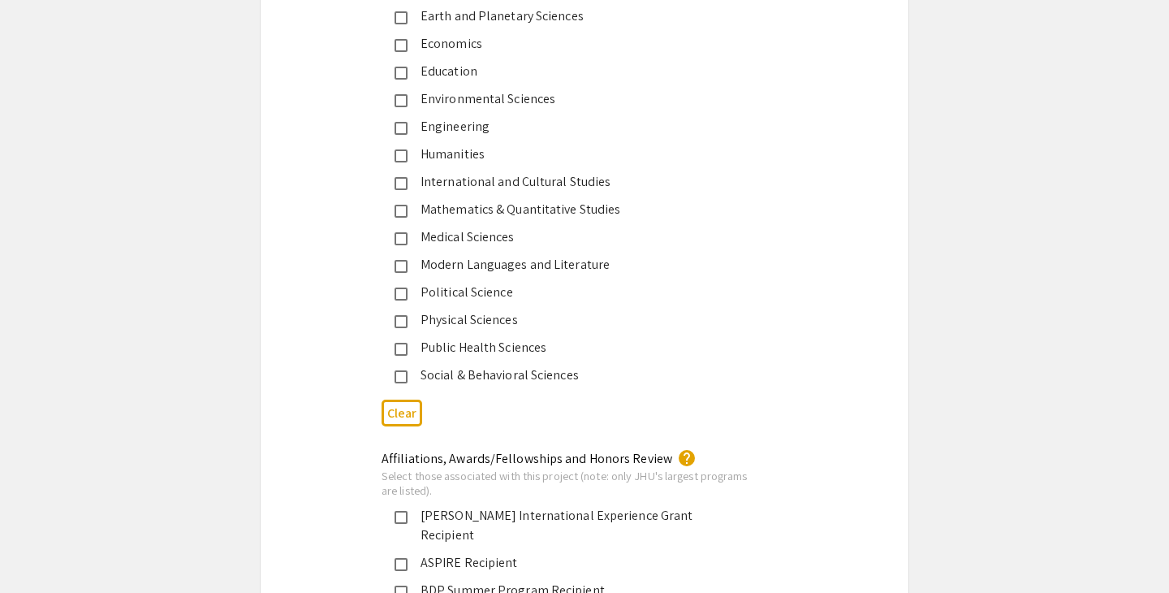
click at [500, 348] on div "Public Health Sciences" at bounding box center [578, 347] width 341 height 19
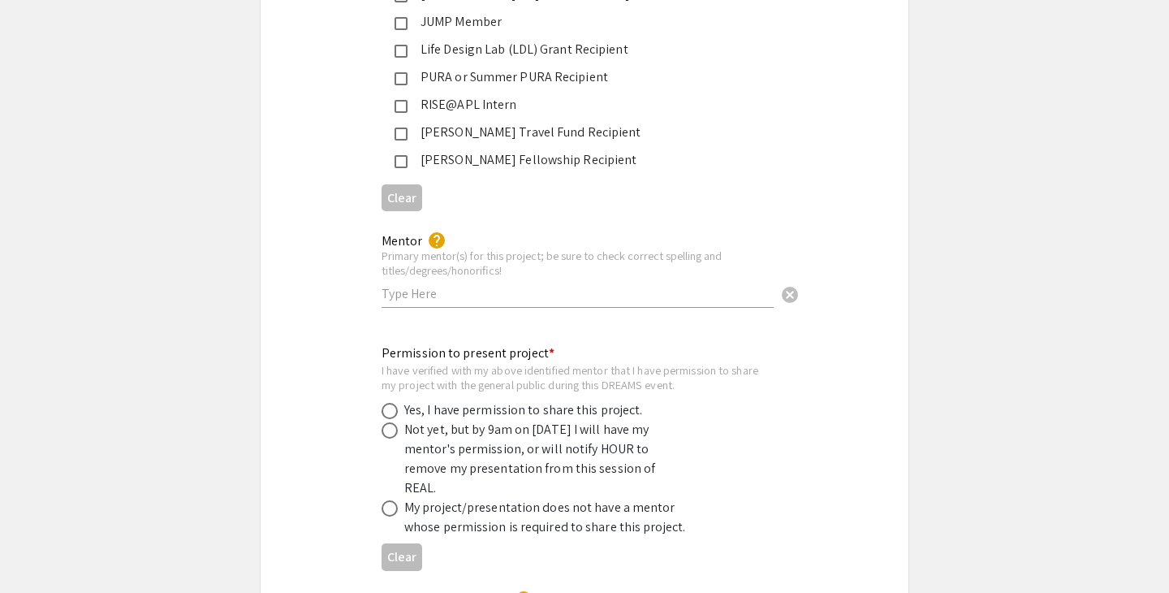
scroll to position [2889, 0]
click at [438, 287] on div "Mentor help Primary mentor(s) for this project; be sure to check correct spelli…" at bounding box center [578, 261] width 392 height 90
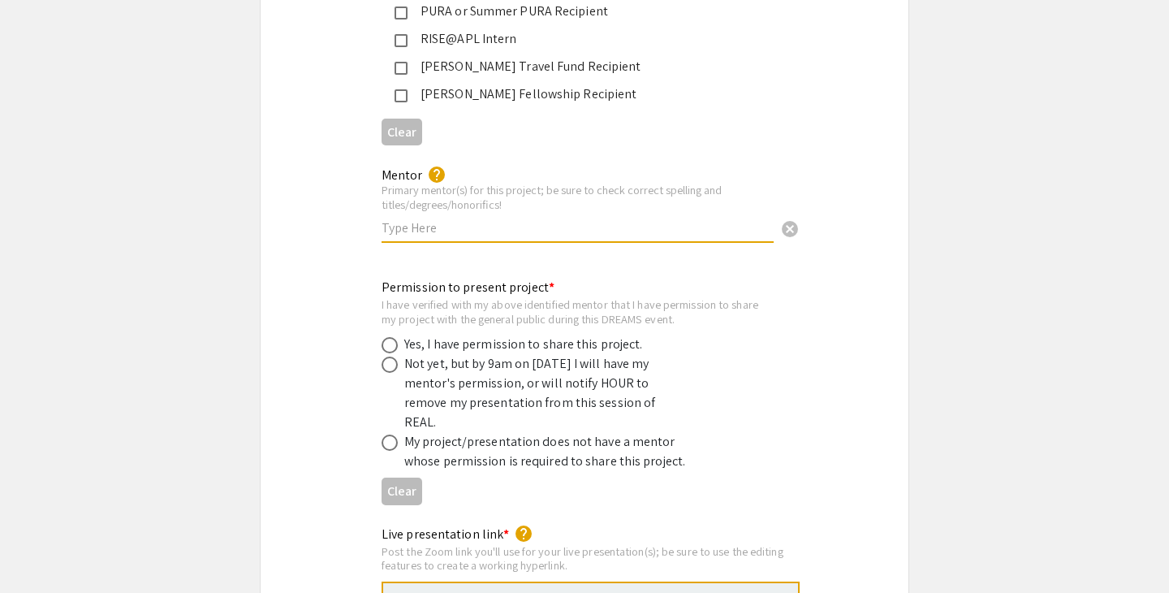
scroll to position [2961, 0]
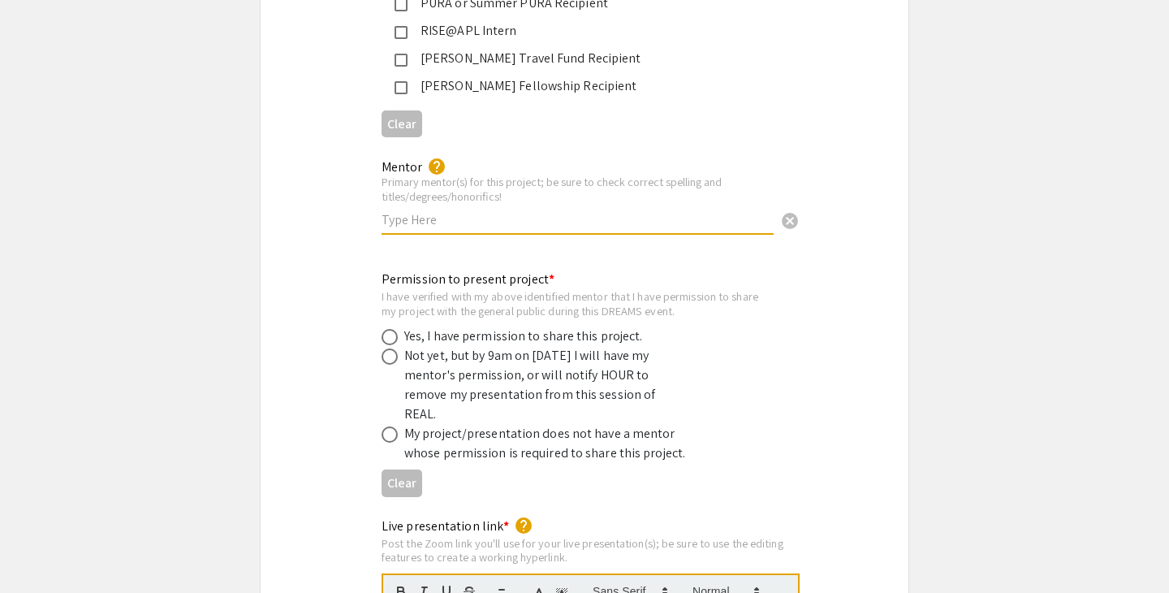
paste input "Priya Duggal, PhD, MPH"
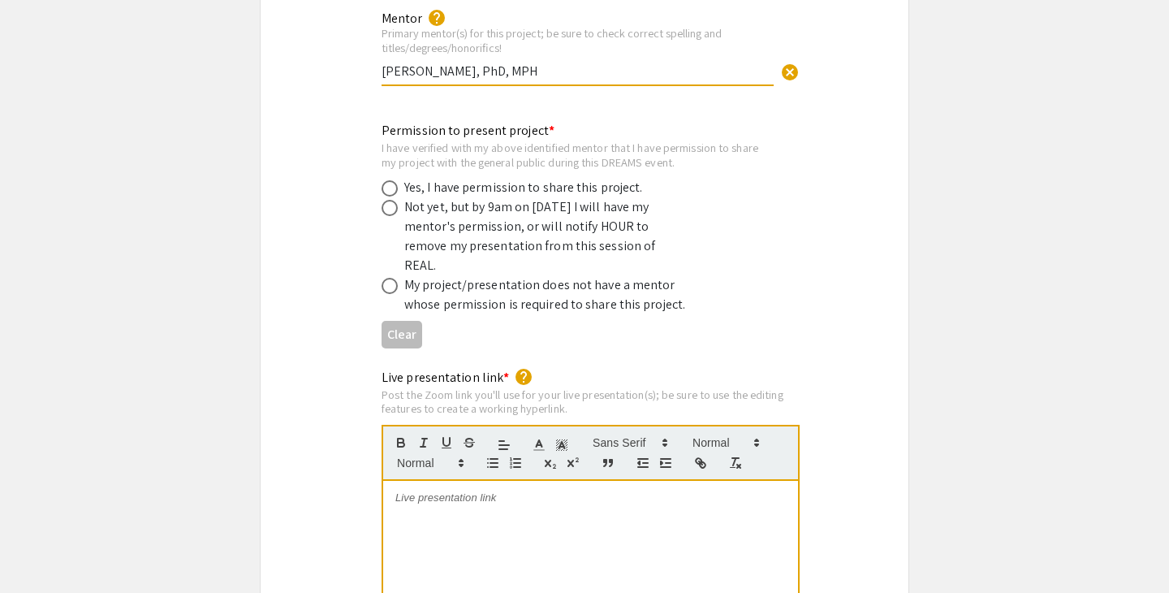
scroll to position [3114, 0]
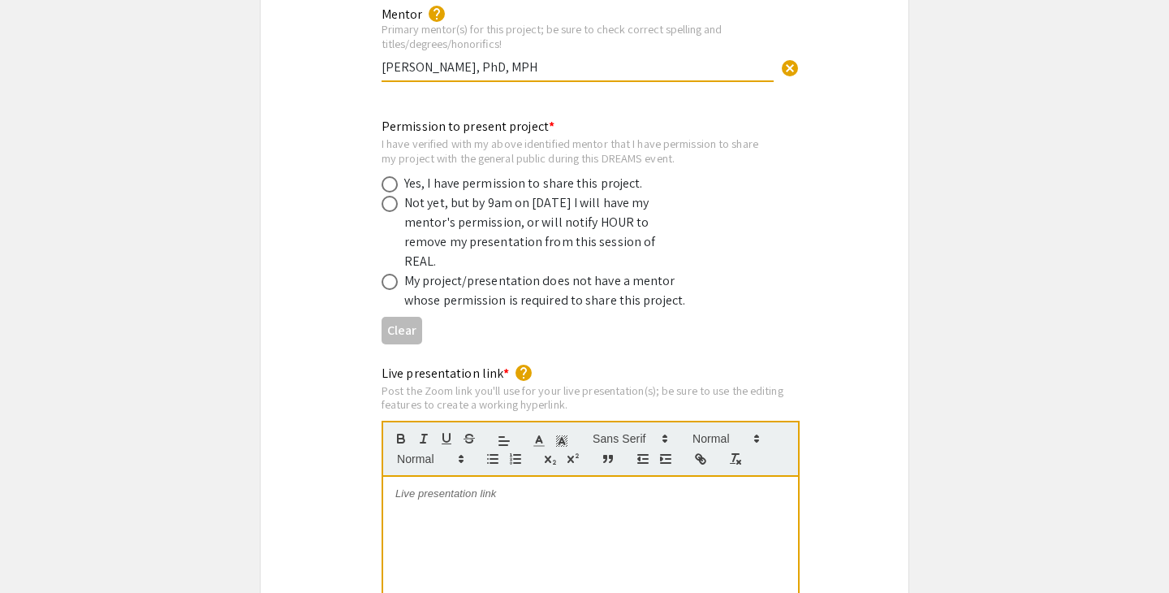
type input "Priya Duggal, PhD, MPH"
click at [549, 174] on div "Yes, I have permission to share this project." at bounding box center [523, 183] width 239 height 19
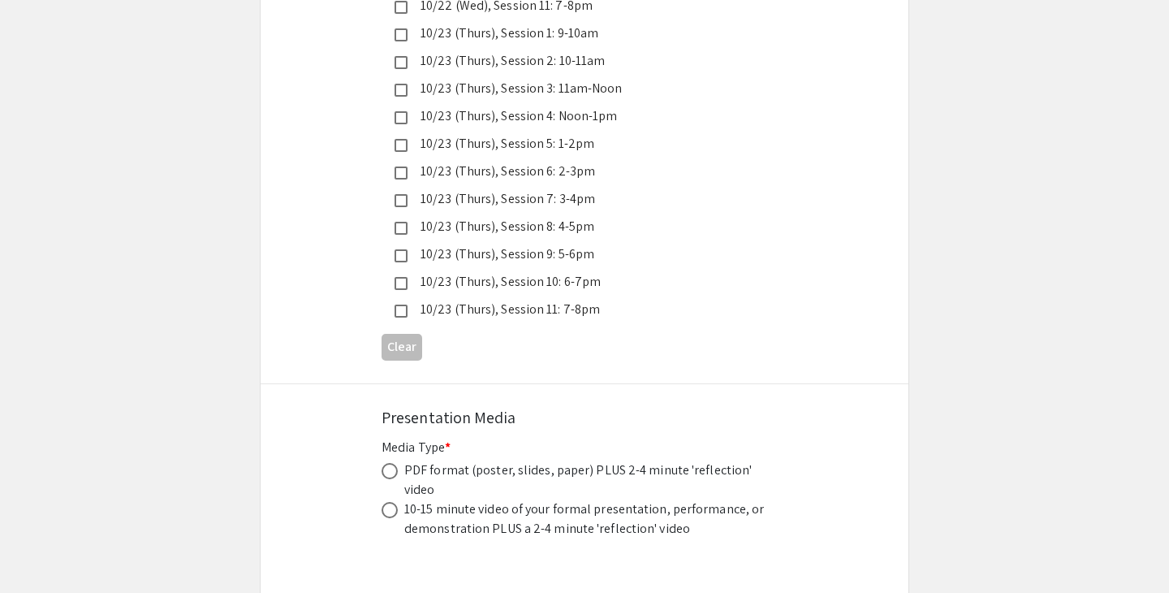
scroll to position [4589, 0]
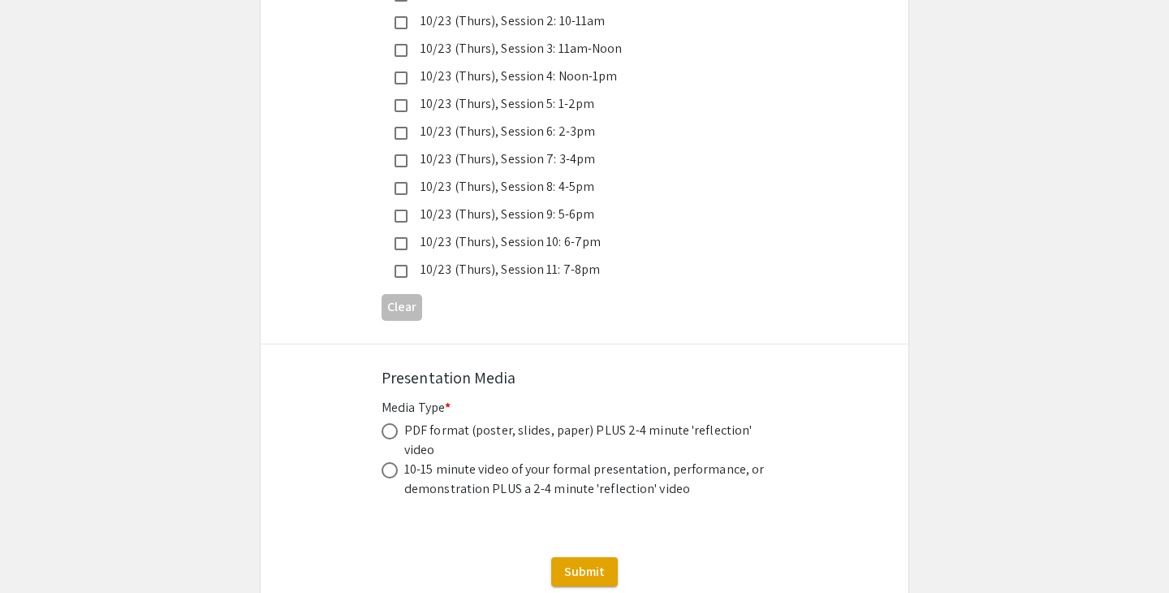
click at [422, 421] on div "PDF format (poster, slides, paper) PLUS 2-4 minute 'reflection' video" at bounding box center [586, 440] width 365 height 39
click at [393, 423] on span at bounding box center [390, 431] width 16 height 16
click at [393, 423] on input "radio" at bounding box center [390, 431] width 16 height 16
radio input "true"
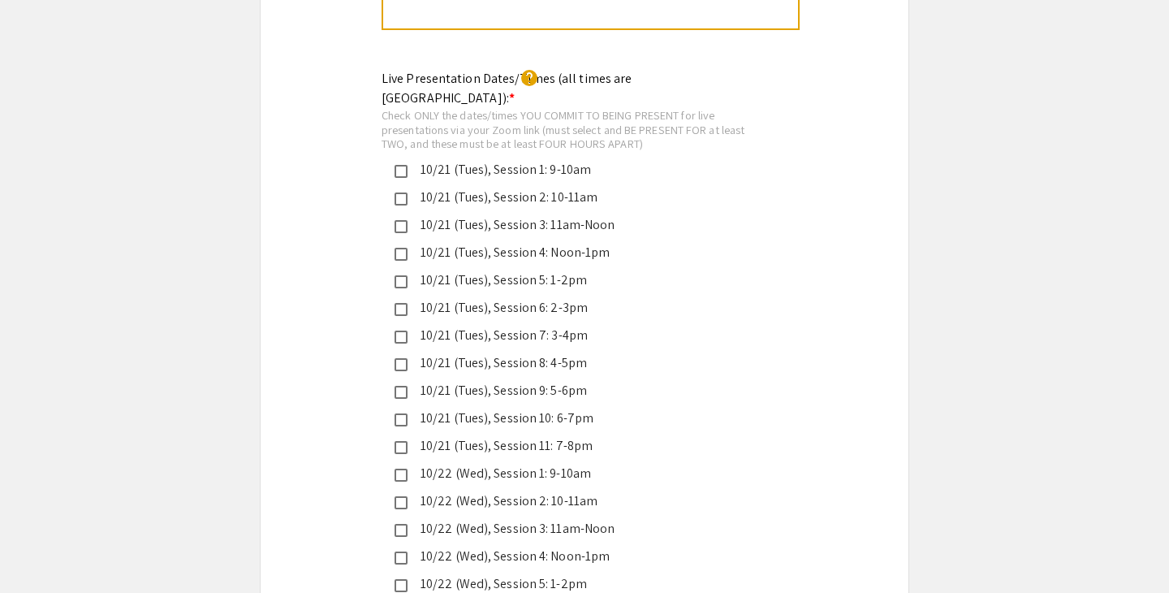
scroll to position [3810, 0]
